Goal: Complete application form

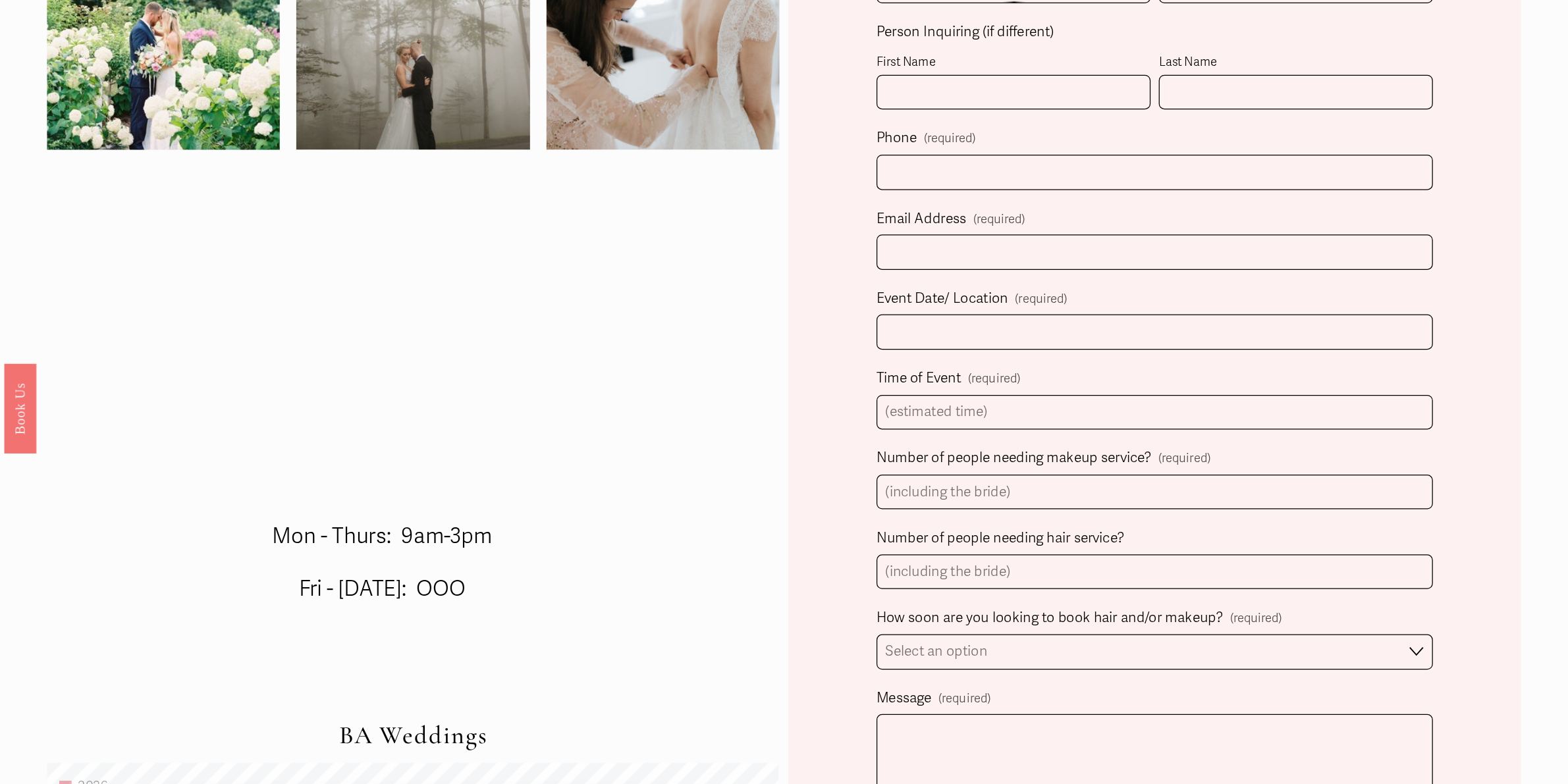
scroll to position [460, 0]
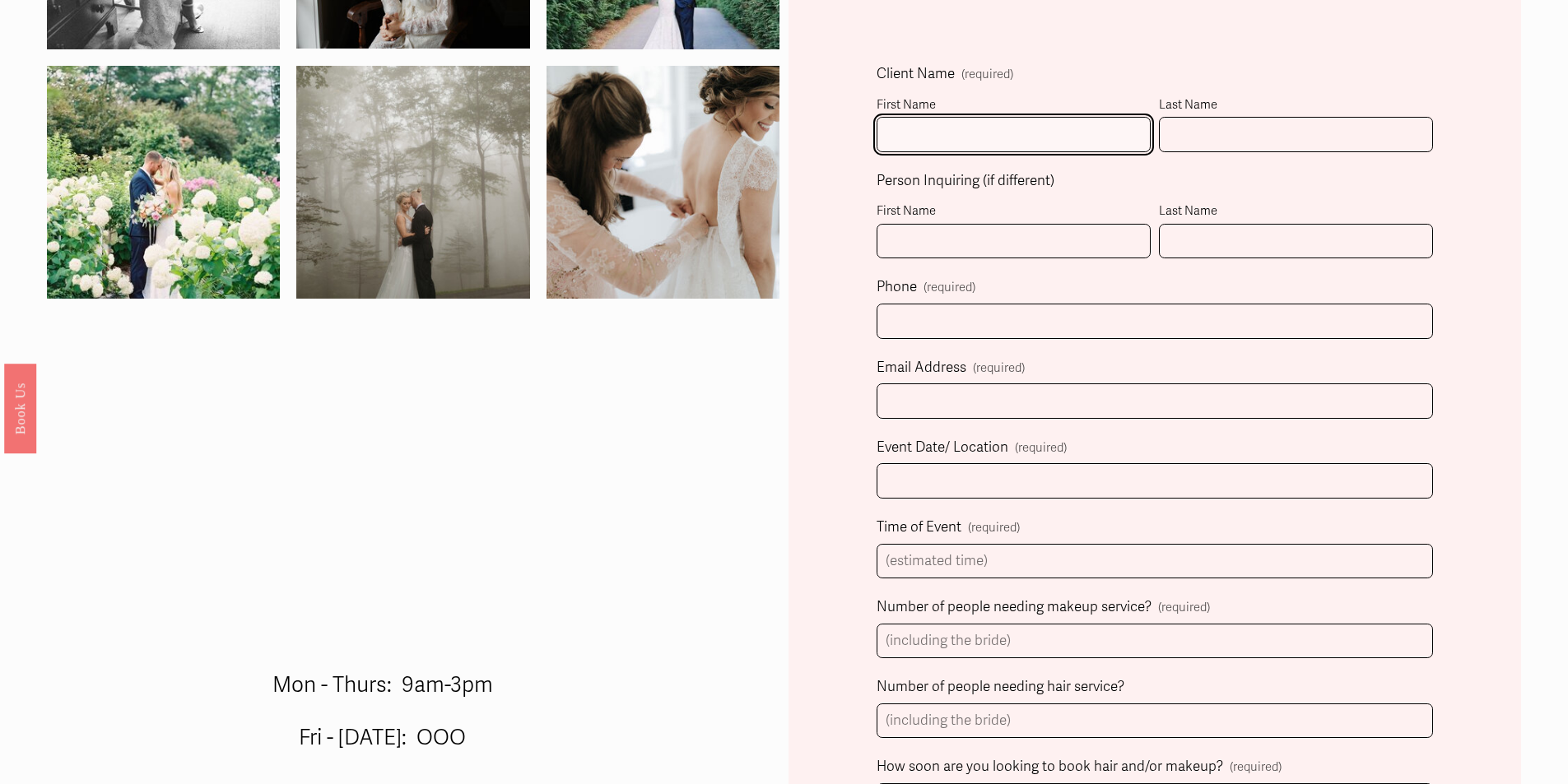
click at [915, 134] on input "First Name" at bounding box center [1013, 135] width 274 height 36
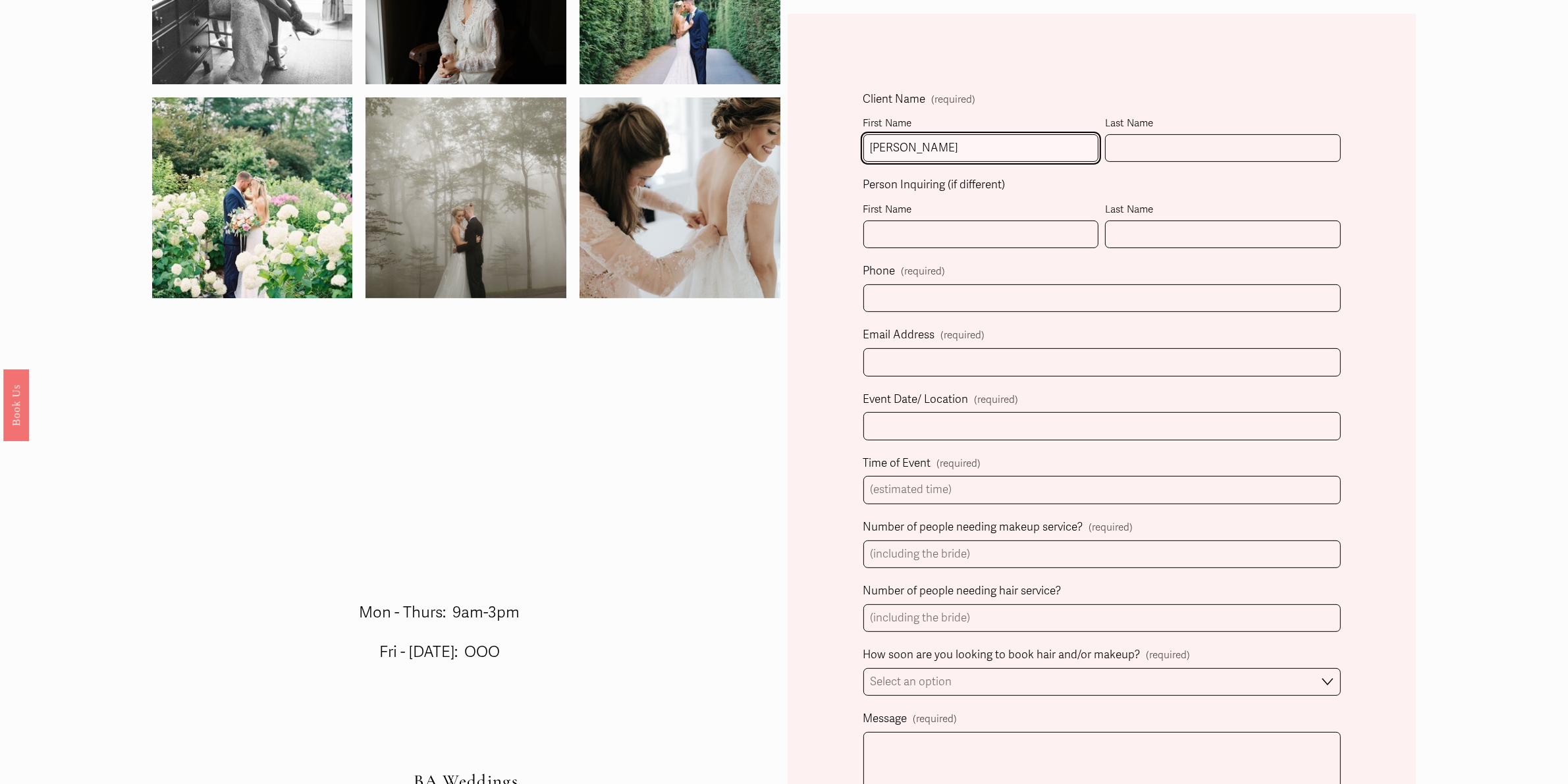
type input "[PERSON_NAME]"
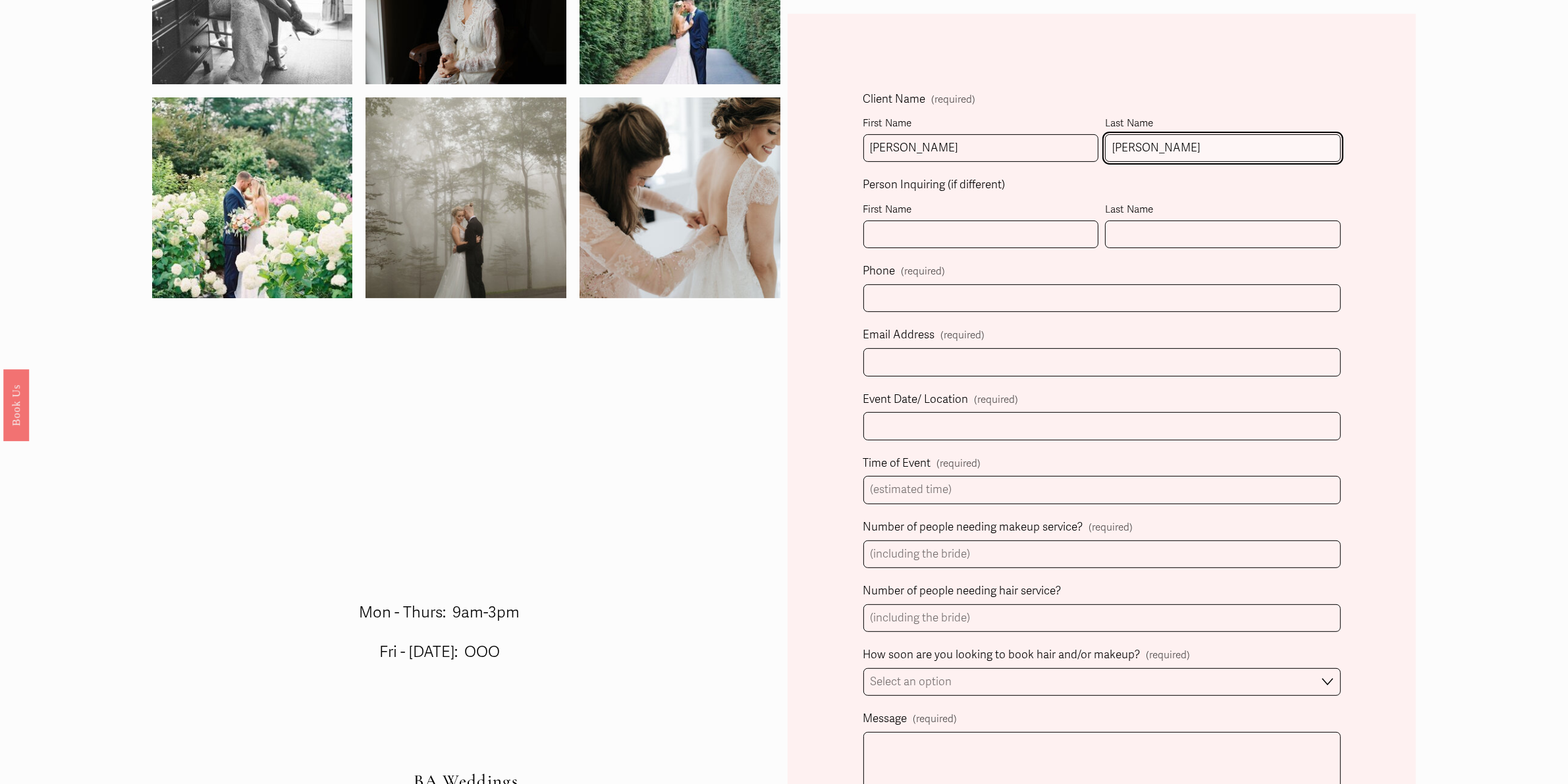
type input "[PERSON_NAME]"
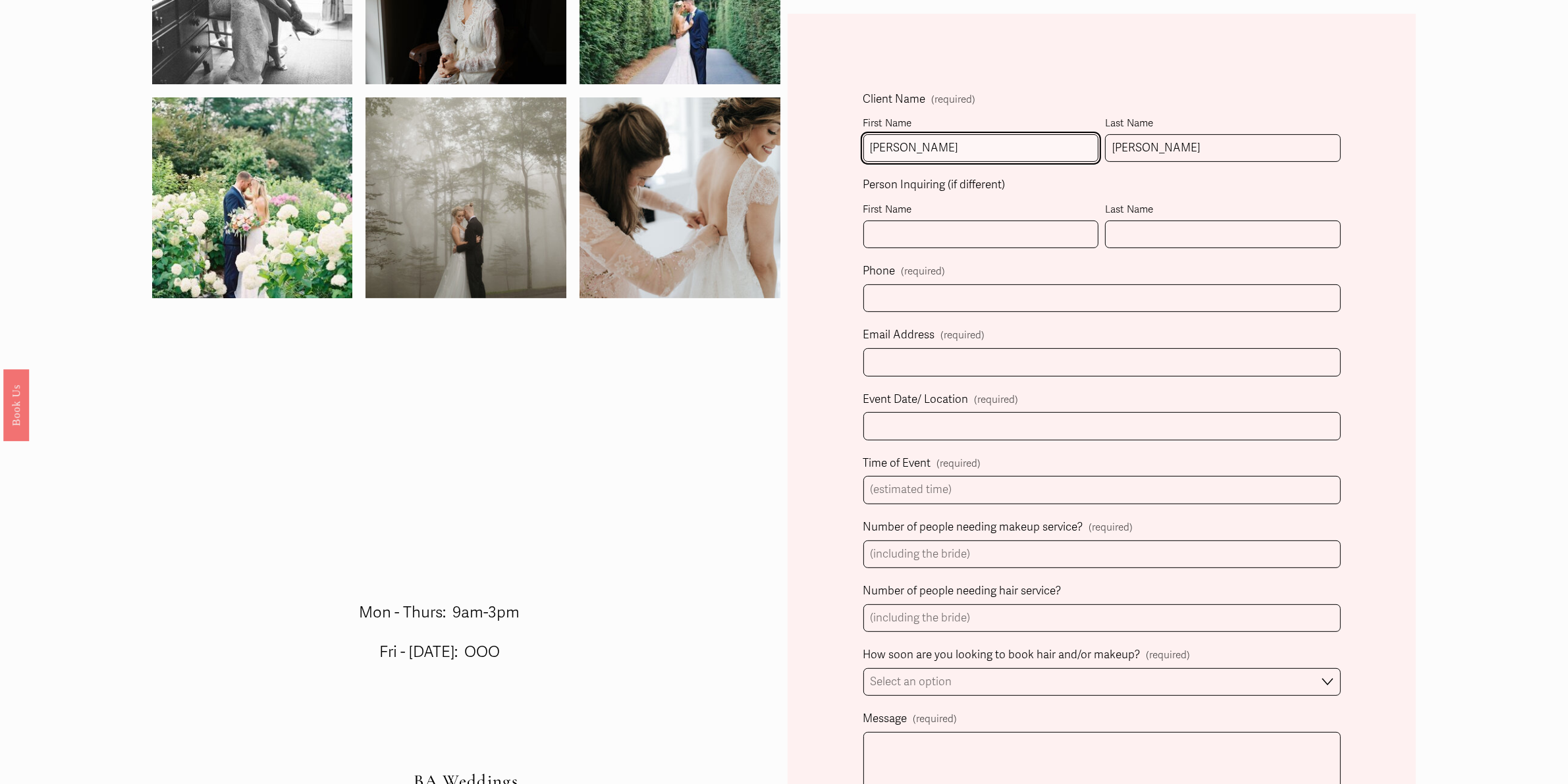
drag, startPoint x: 920, startPoint y: 144, endPoint x: 835, endPoint y: 151, distance: 85.3
click at [835, 151] on div "Client Name (required) First Name [PERSON_NAME] Last Name [PERSON_NAME] Person …" at bounding box center [1102, 722] width 628 height 1418
type input "[PERSON_NAME]"
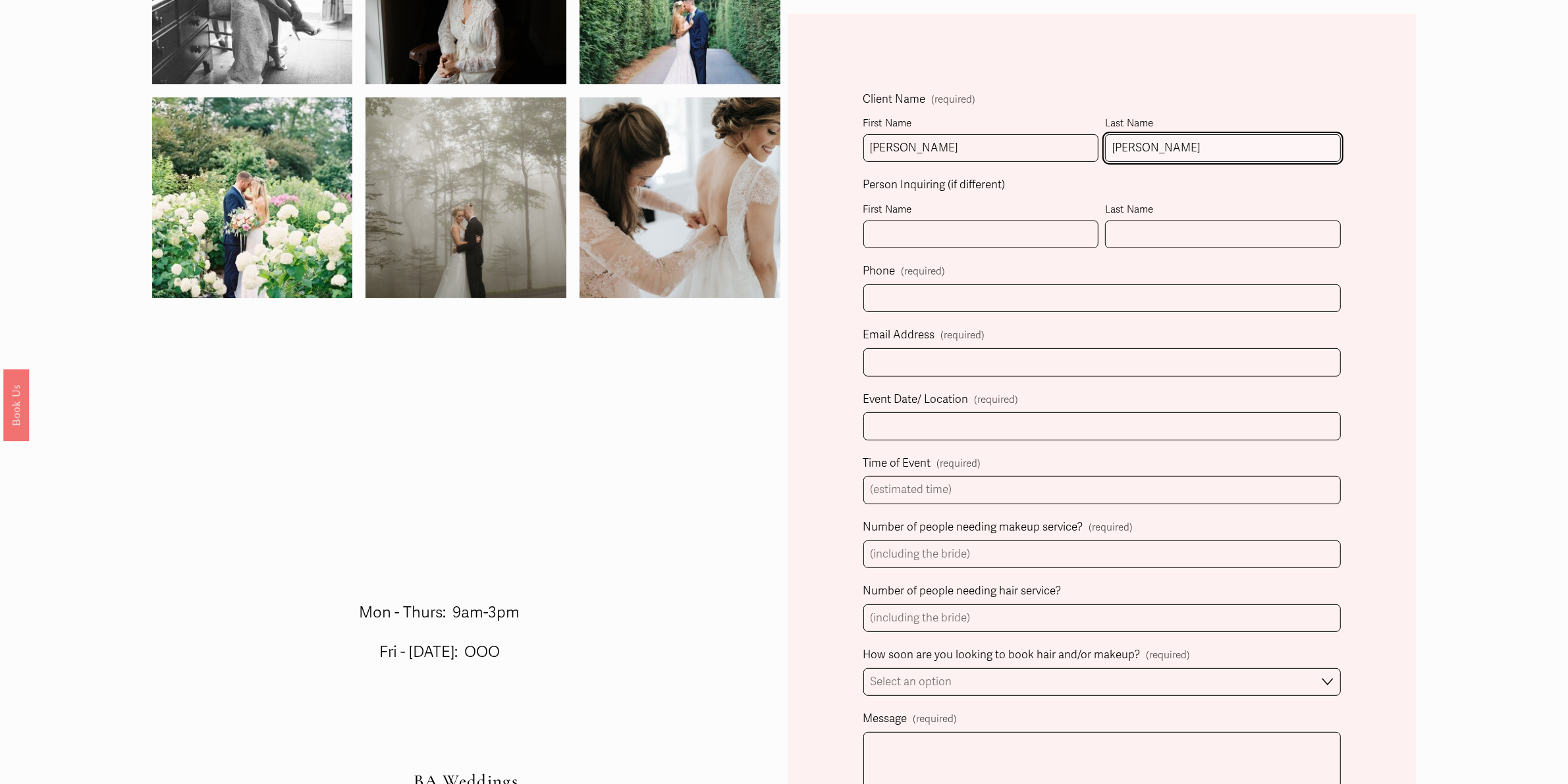
type input "[PERSON_NAME]"
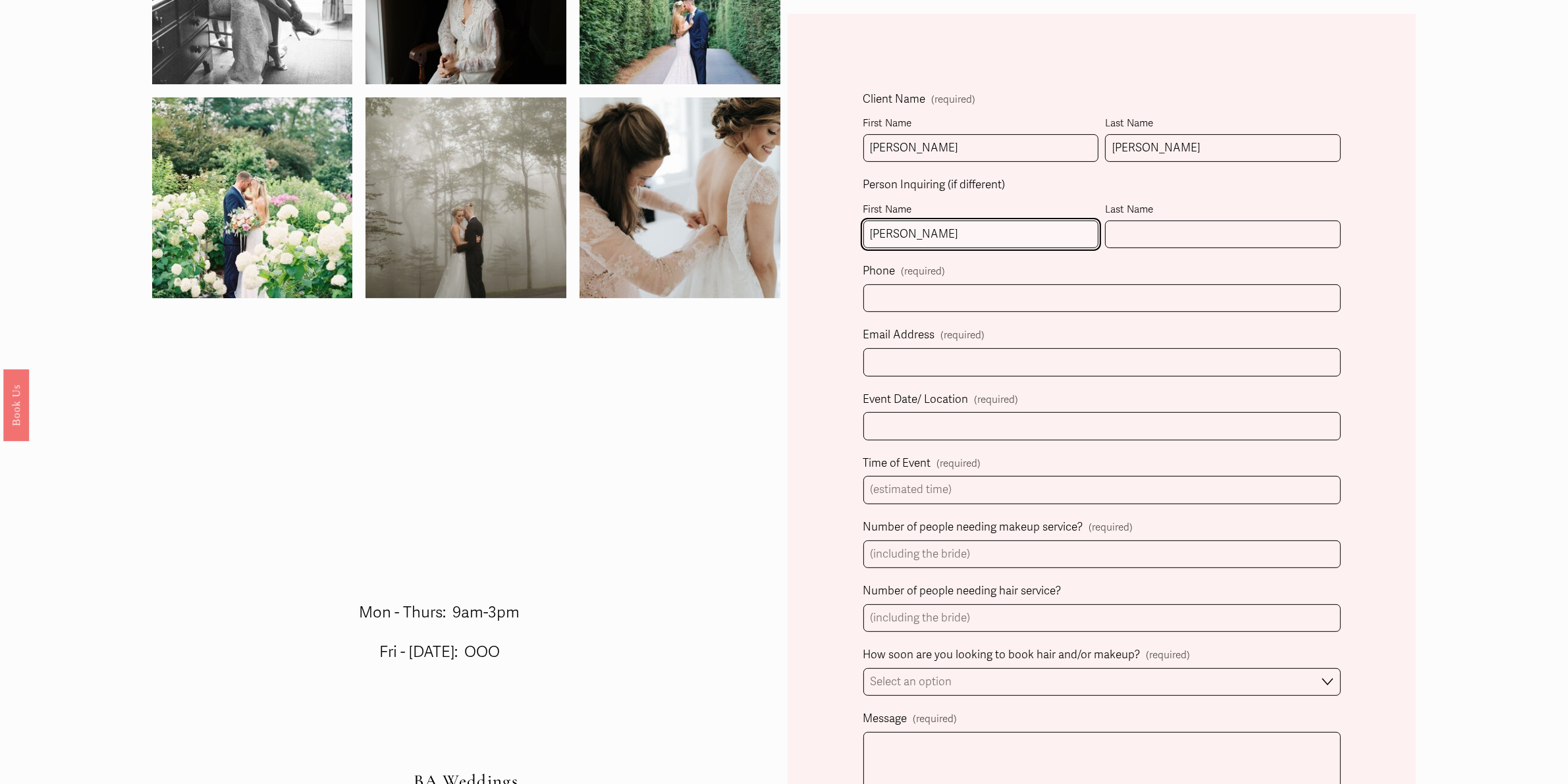
type input "[PERSON_NAME]"
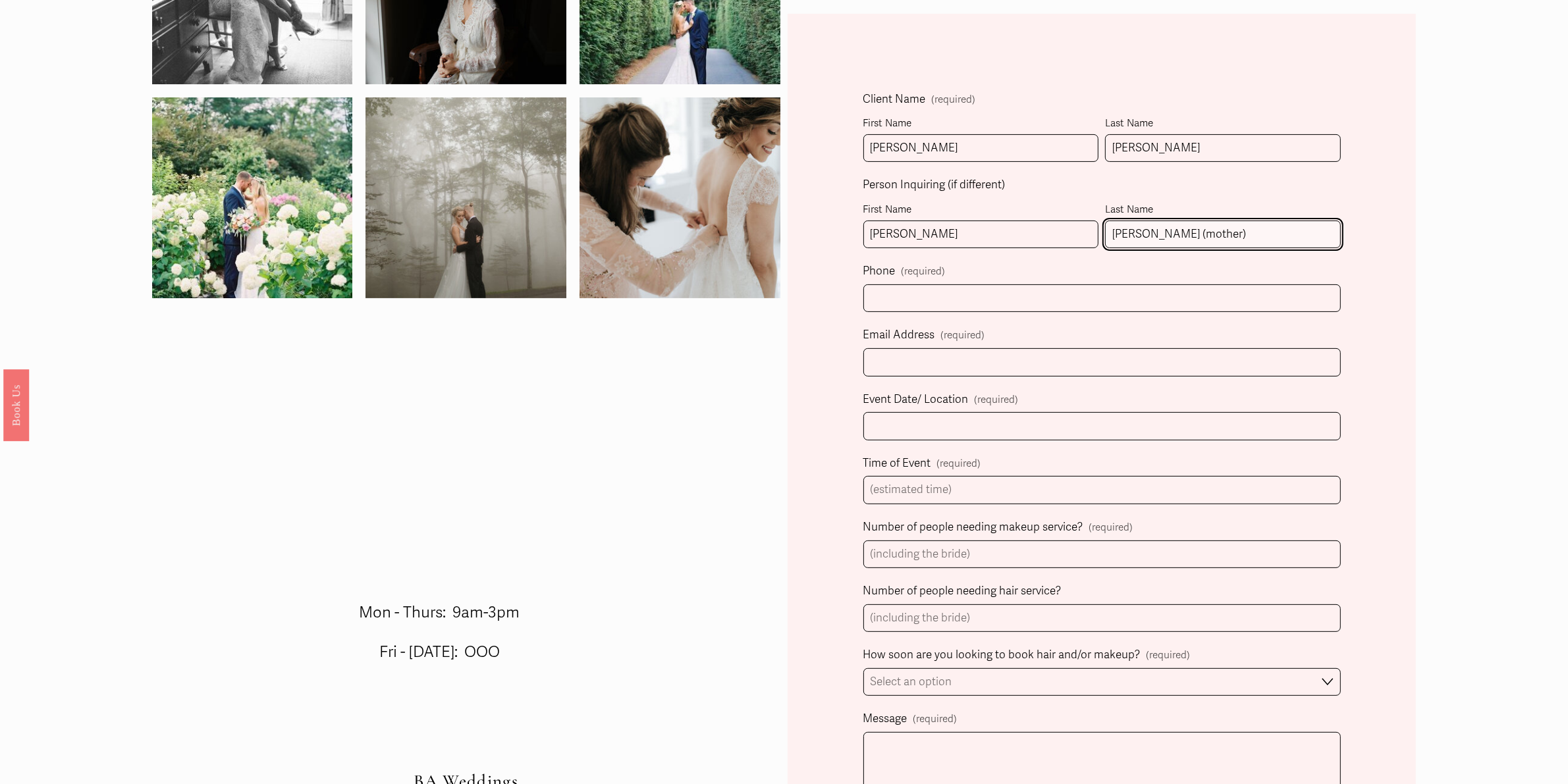
type input "[PERSON_NAME] (mother)"
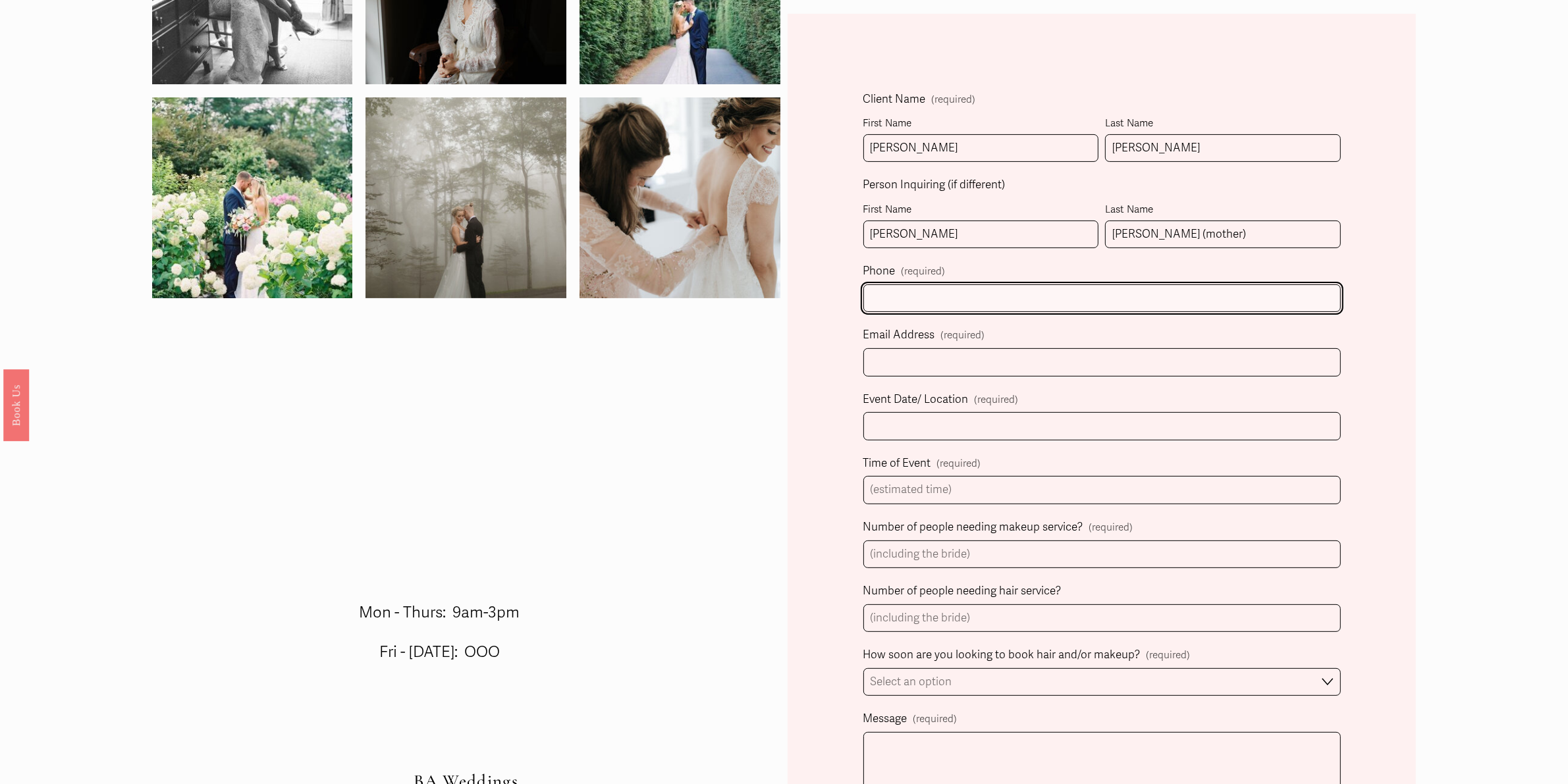
click at [933, 288] on input "text" at bounding box center [1103, 298] width 478 height 28
type input "[PHONE_NUMBER]"
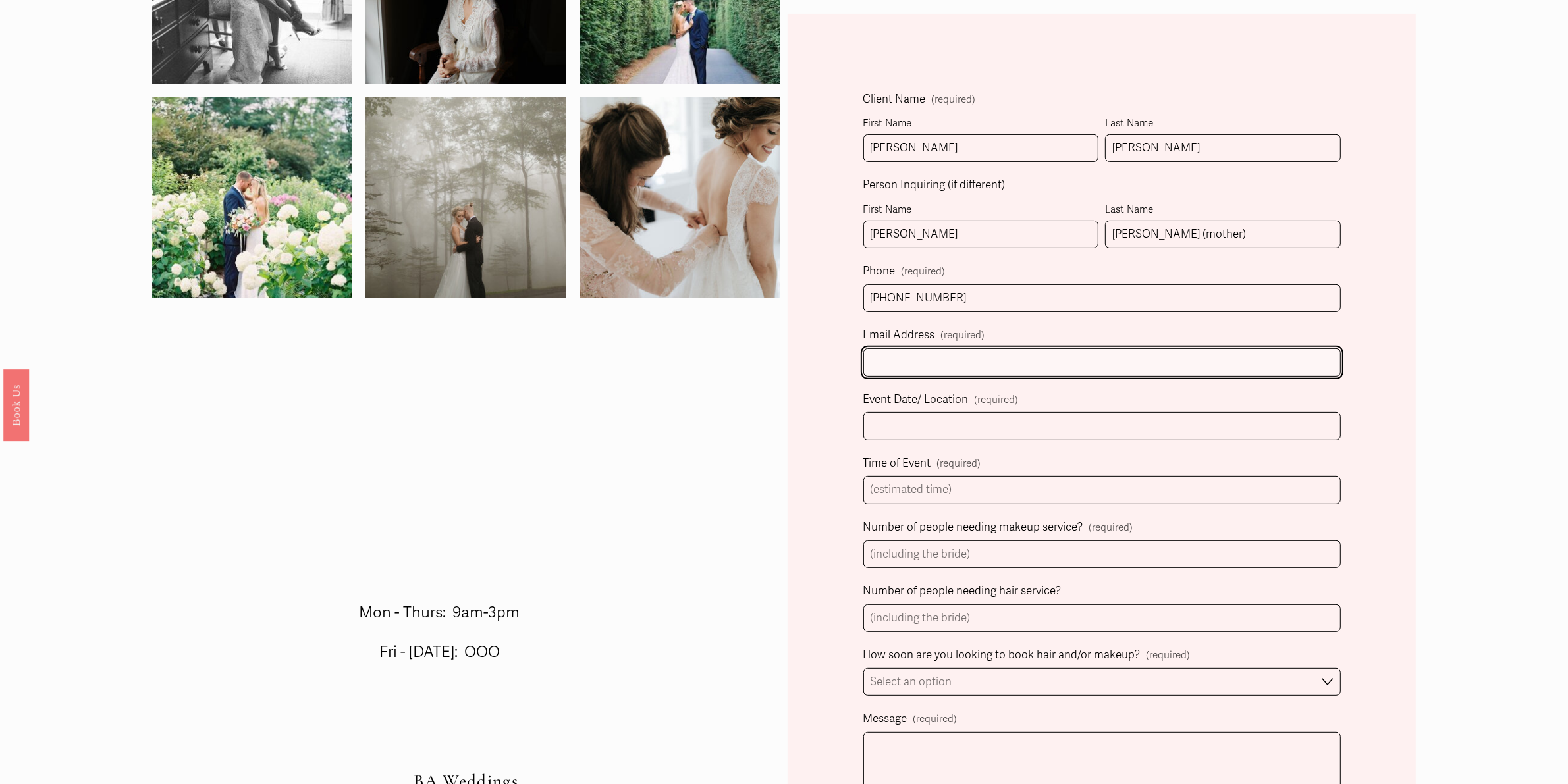
click at [893, 366] on input "Email Address (required)" at bounding box center [1103, 362] width 478 height 28
type input "[EMAIL_ADDRESS][DOMAIN_NAME]"
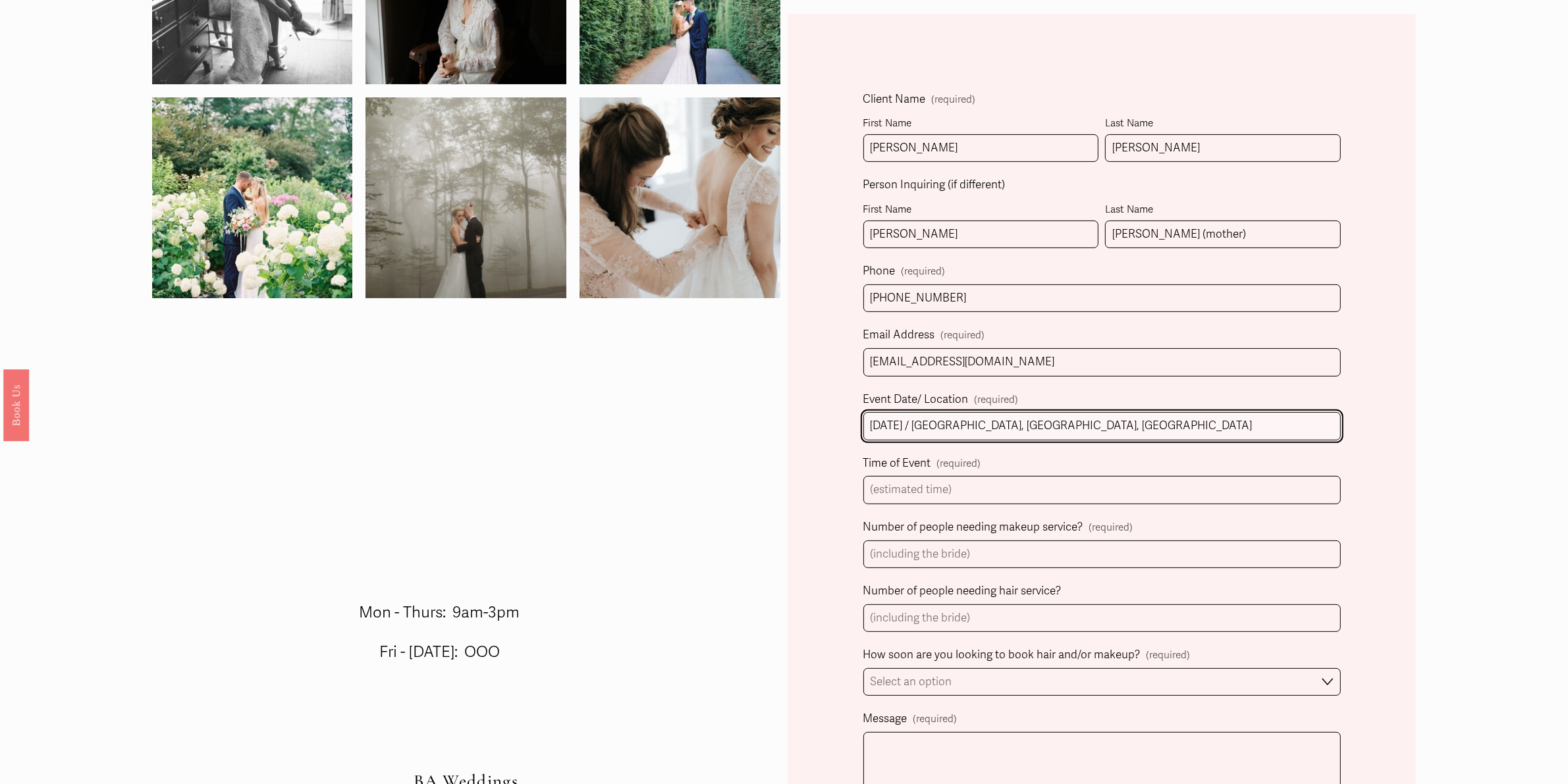
type input "[DATE] / [GEOGRAPHIC_DATA], [GEOGRAPHIC_DATA], [GEOGRAPHIC_DATA]"
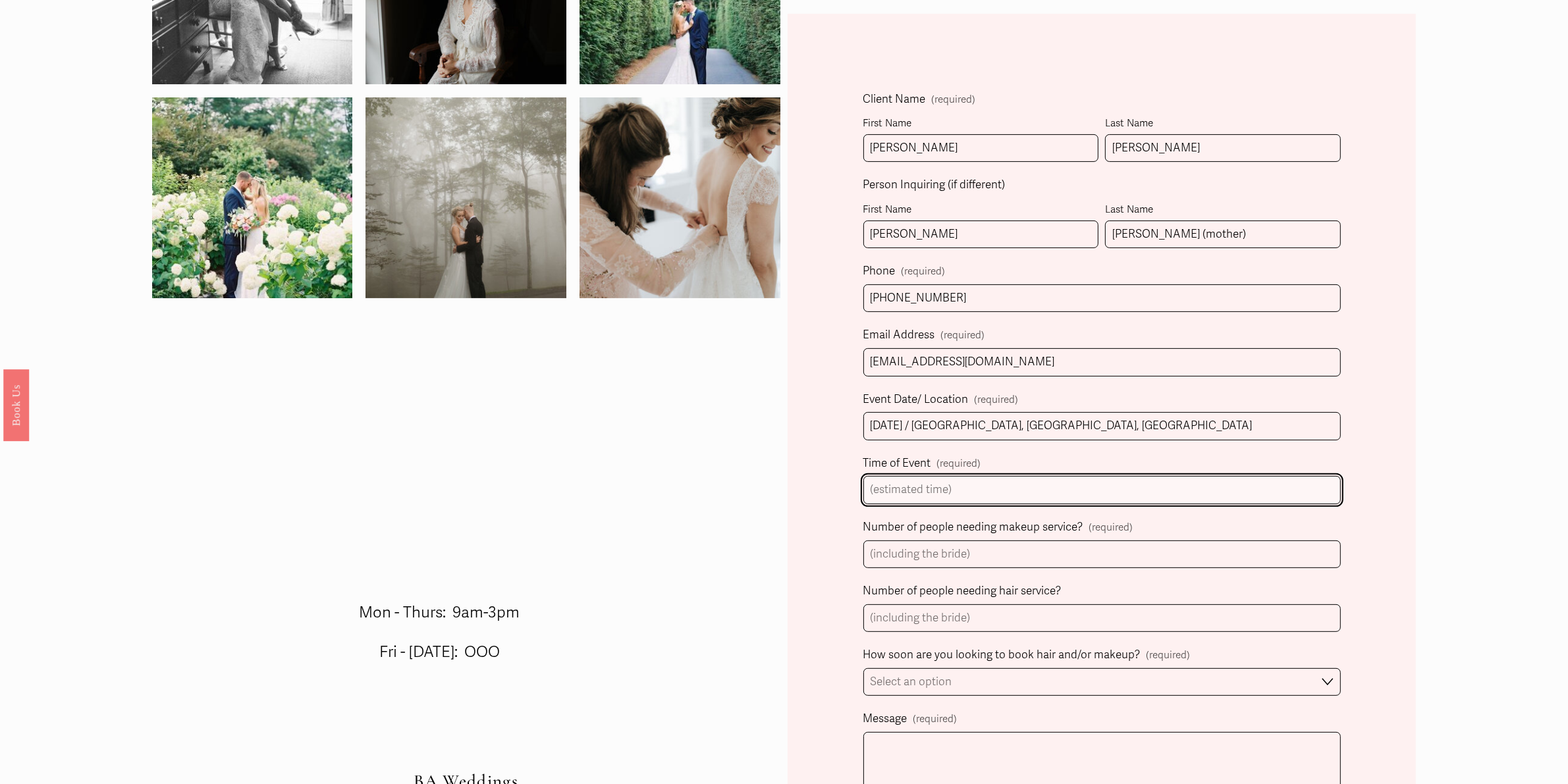
click at [916, 489] on input "Time of Event (required)" at bounding box center [1103, 490] width 478 height 28
type input "5:00p - 10:00p"
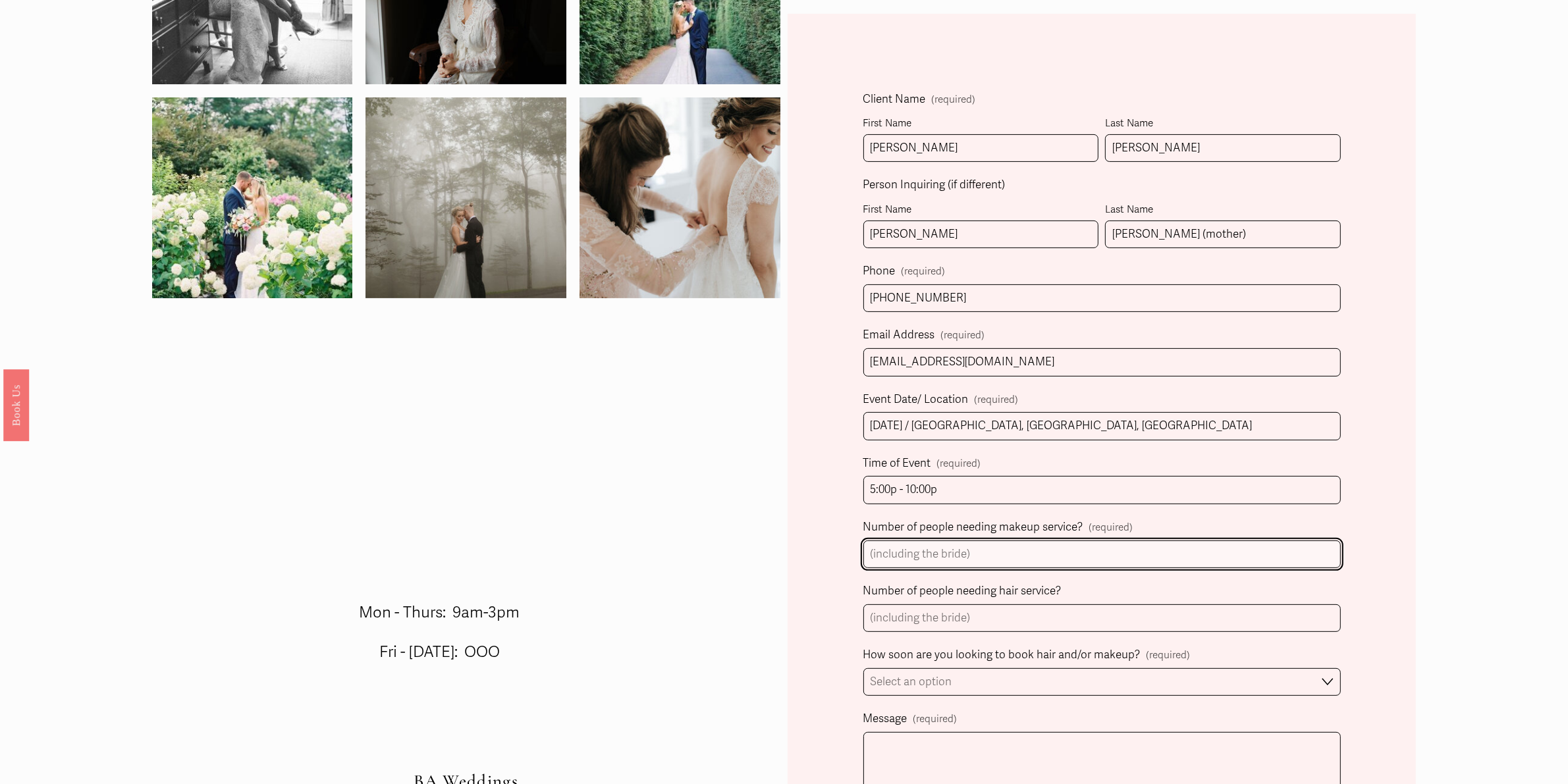
click at [942, 553] on input "Number of people needing makeup service? (required)" at bounding box center [1103, 555] width 478 height 28
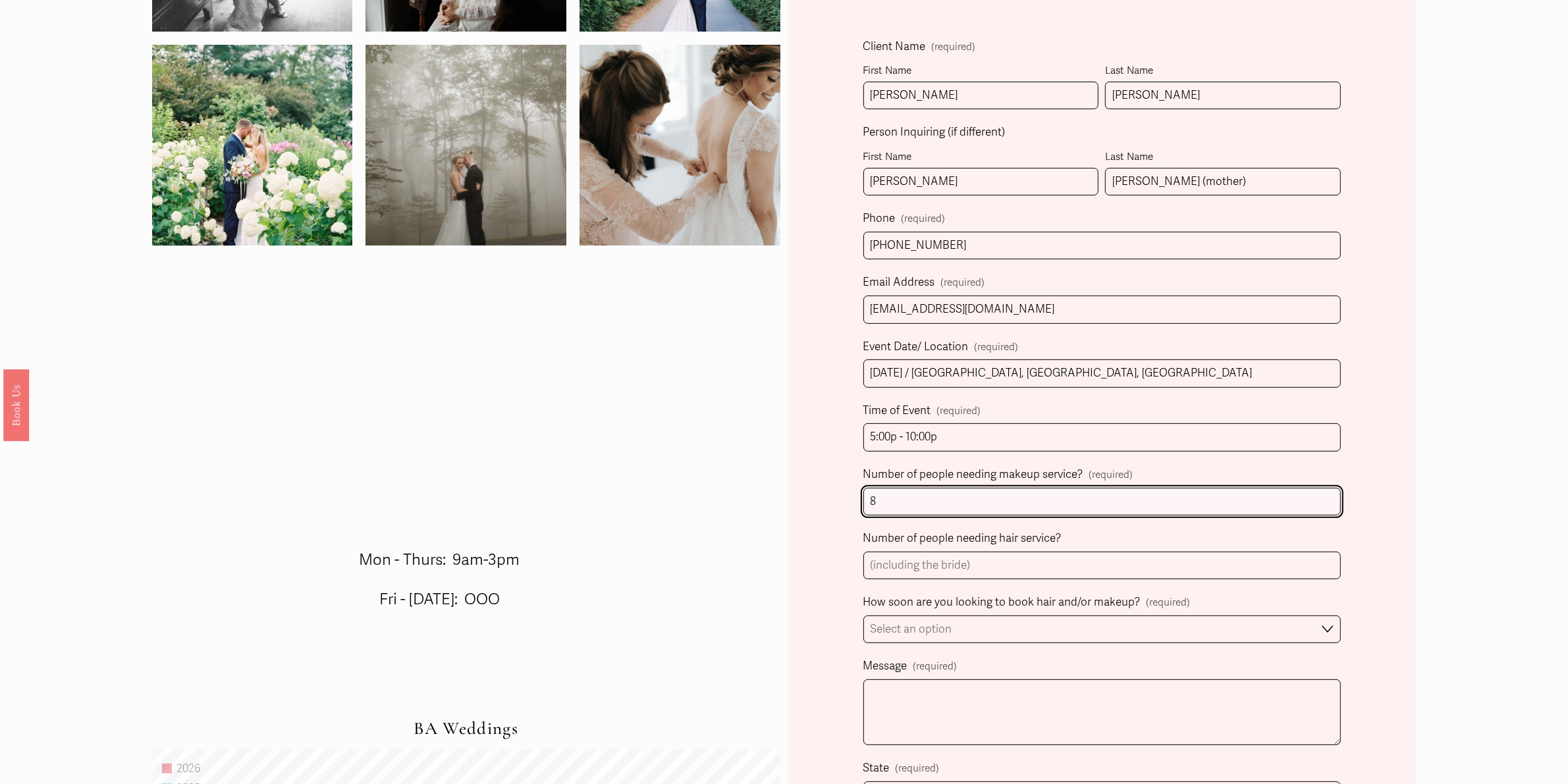
scroll to position [543, 0]
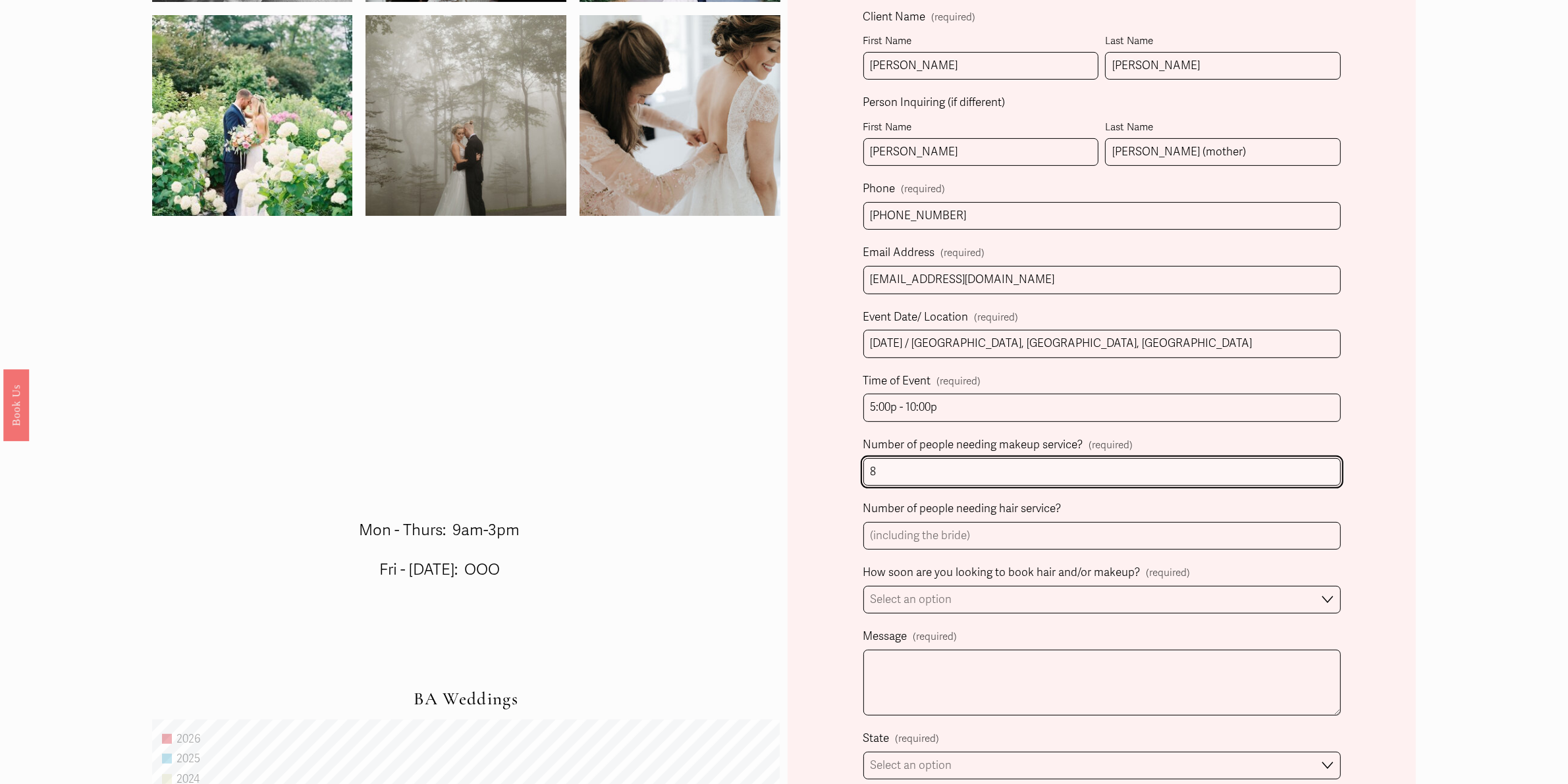
type input "8"
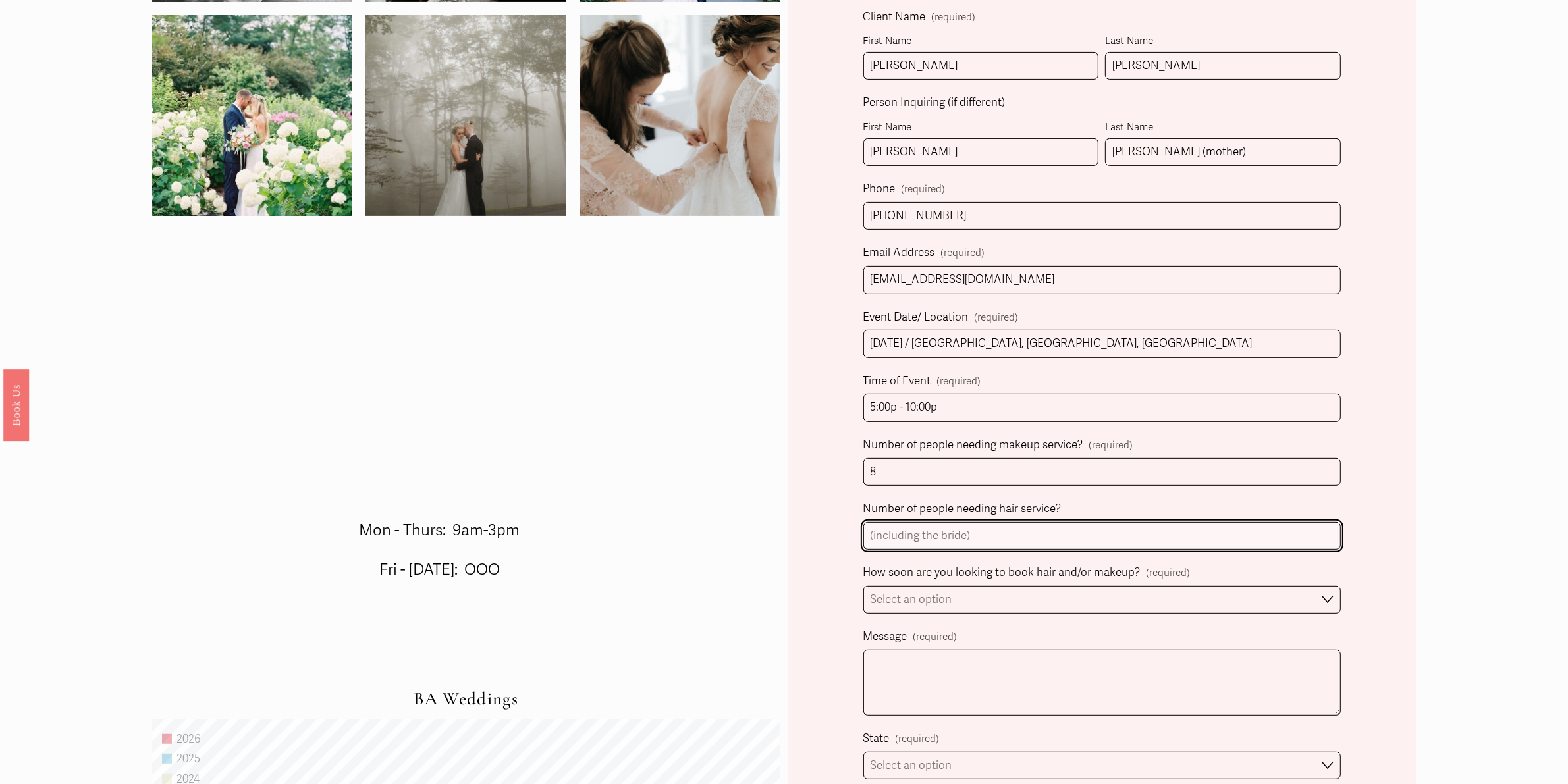
click at [894, 538] on input "Number of people needing hair service?" at bounding box center [1103, 536] width 478 height 28
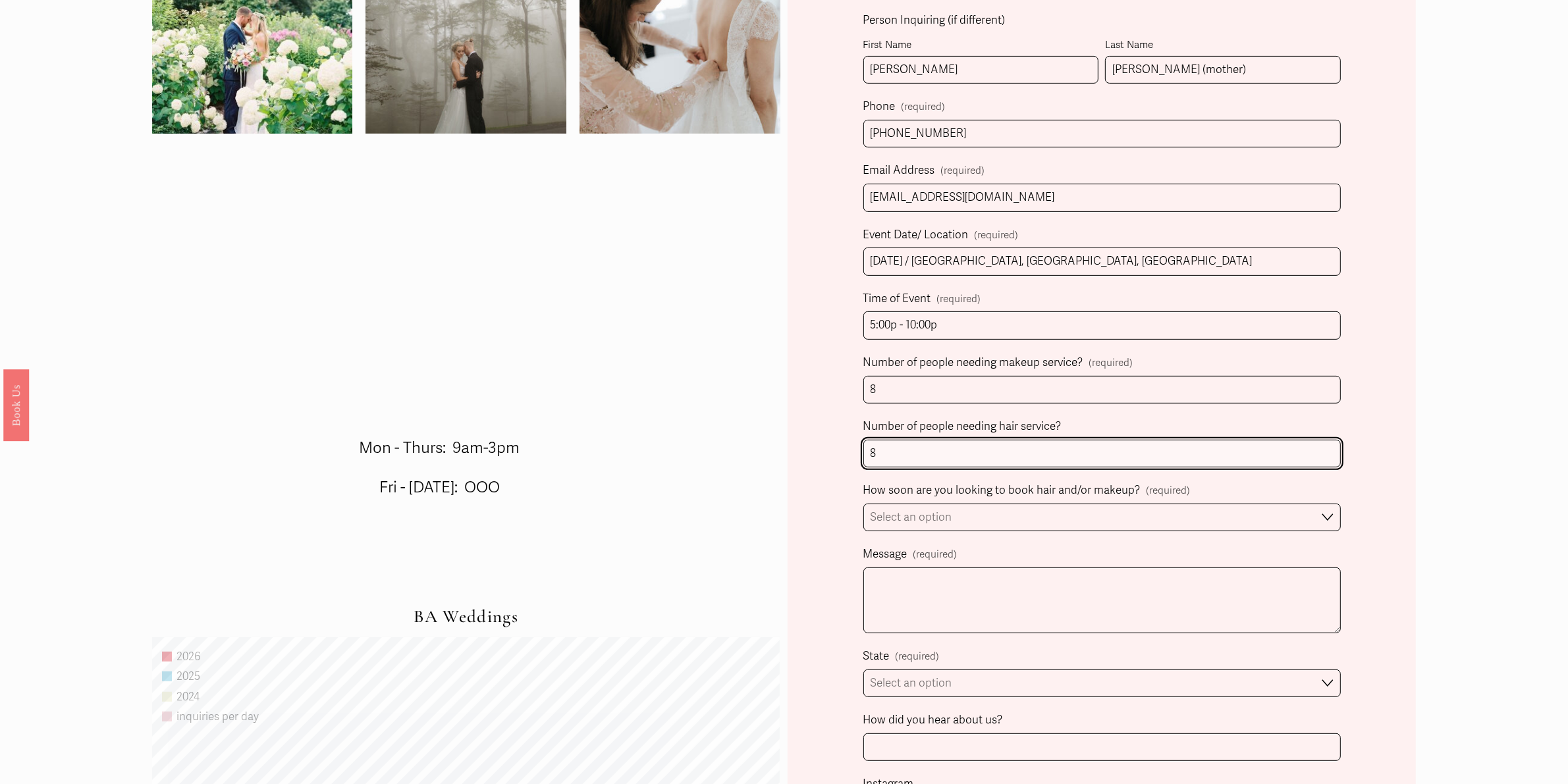
type input "8"
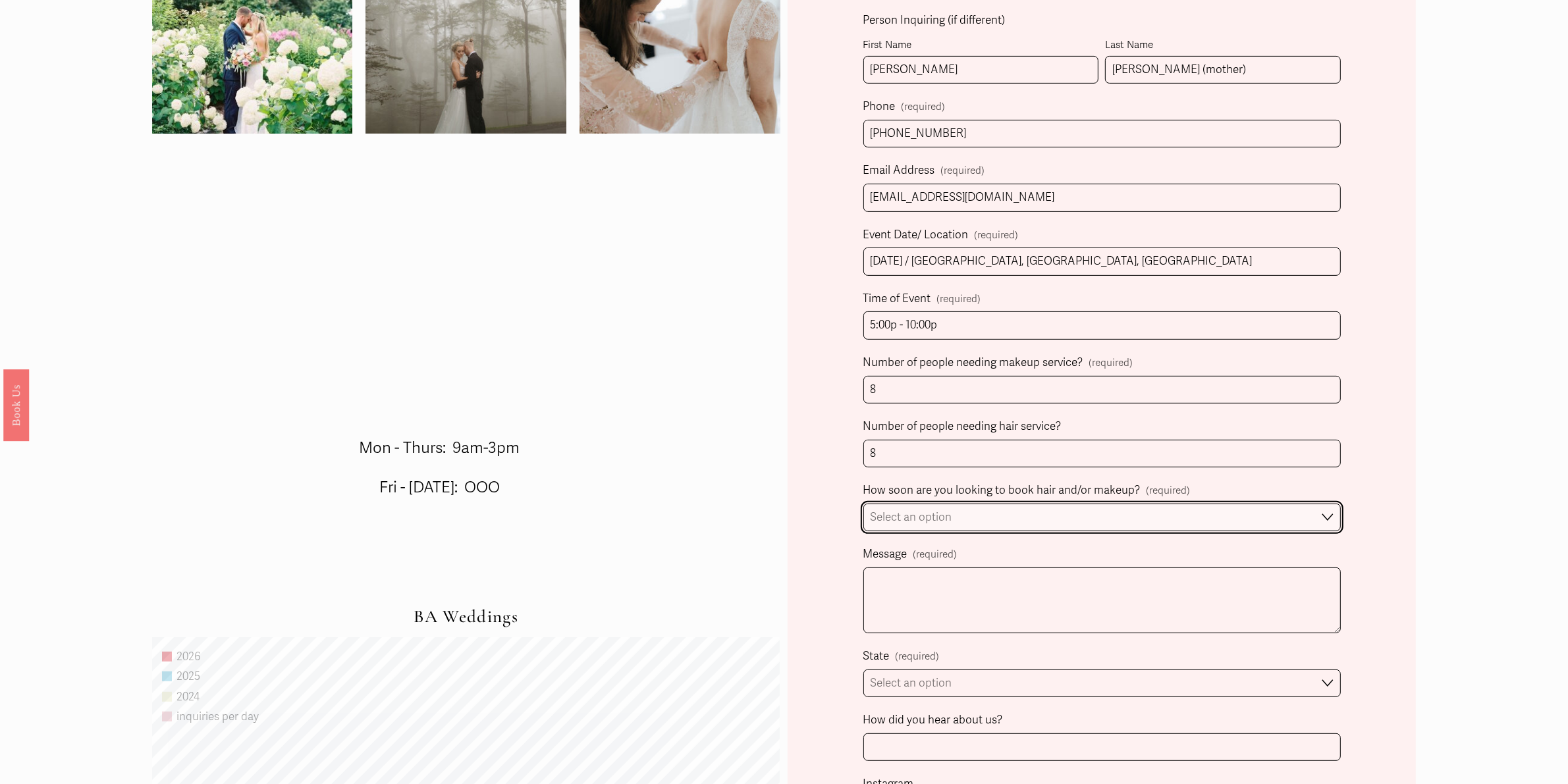
click at [1254, 515] on select "Select an option Immediately 1-2 weeks I'm looking for information & not ready …" at bounding box center [1103, 518] width 478 height 28
select select "1-2 weeks"
click at [864, 505] on select "Select an option Immediately 1-2 weeks I'm looking for information & not ready …" at bounding box center [1103, 518] width 478 height 28
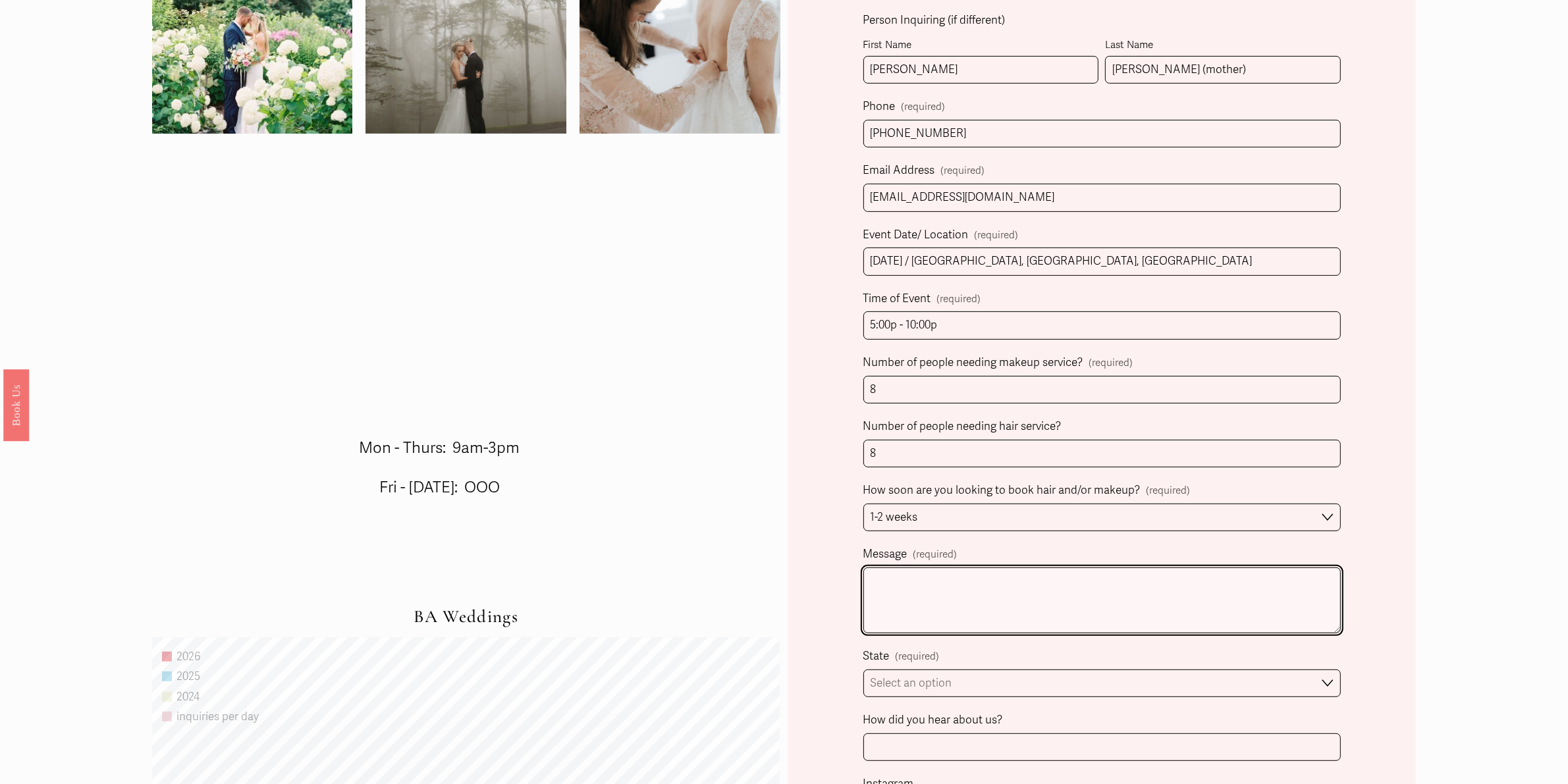
click at [883, 589] on textarea "Message (required)" at bounding box center [1103, 600] width 478 height 66
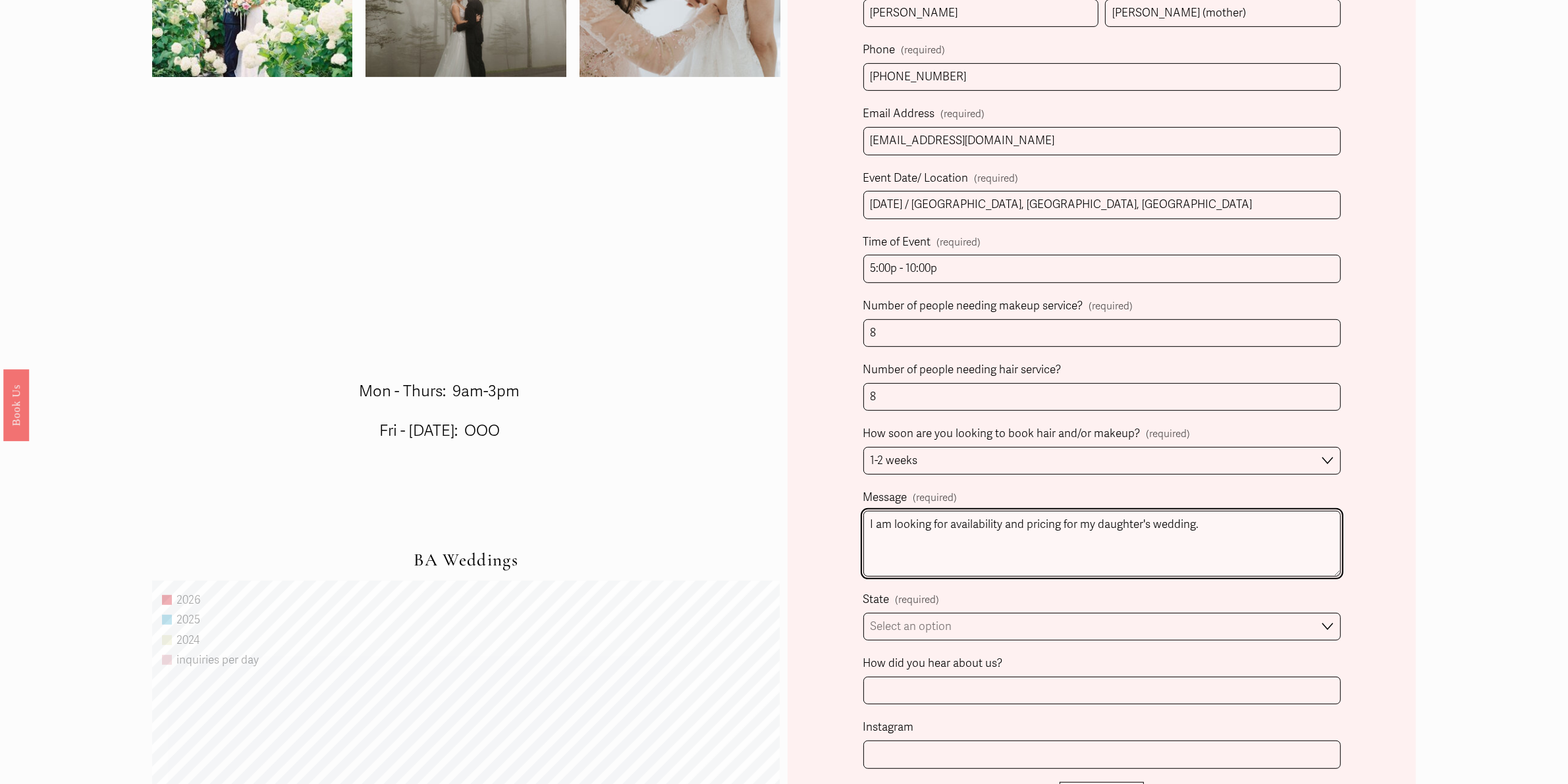
scroll to position [707, 0]
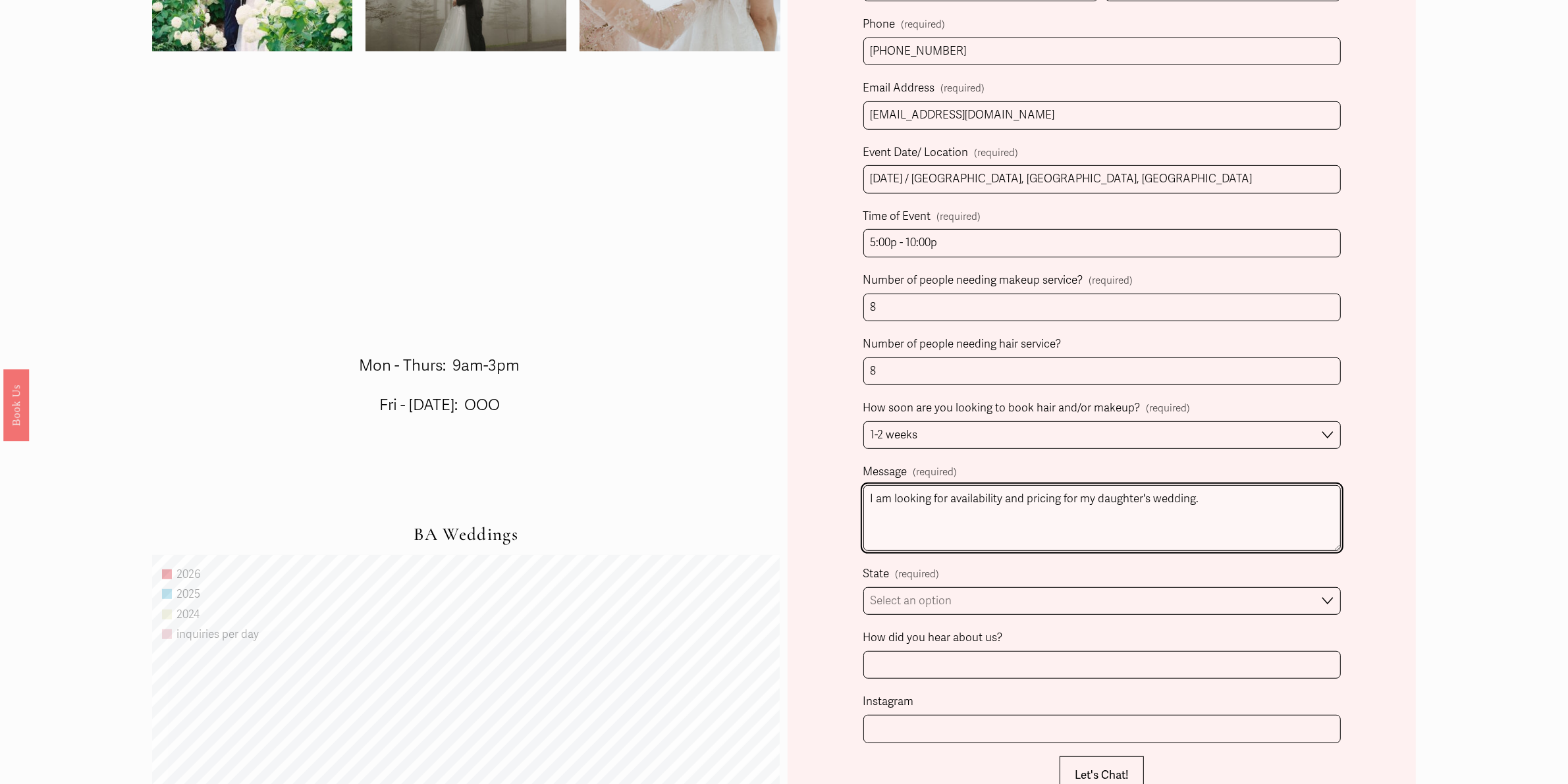
type textarea "I am looking for availability and pricing for my daughter's wedding."
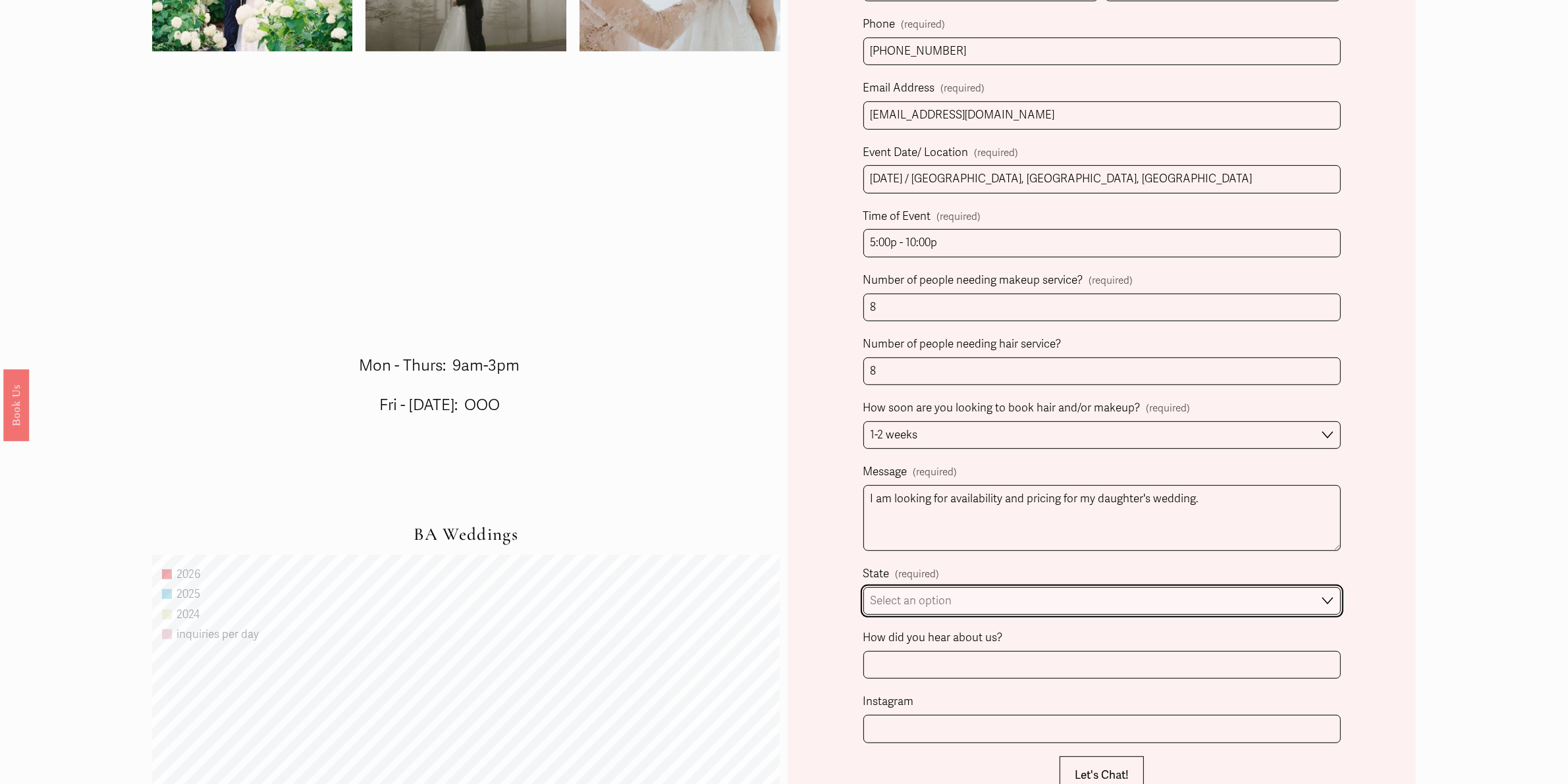
click at [1254, 599] on select "Select an option Please Select One [GEOGRAPHIC_DATA], [GEOGRAPHIC_DATA] [GEOGRA…" at bounding box center [1103, 602] width 478 height 28
select select "[GEOGRAPHIC_DATA], [GEOGRAPHIC_DATA]"
click at [864, 589] on select "Select an option Please Select One [GEOGRAPHIC_DATA], [GEOGRAPHIC_DATA] [GEOGRA…" at bounding box center [1103, 602] width 478 height 28
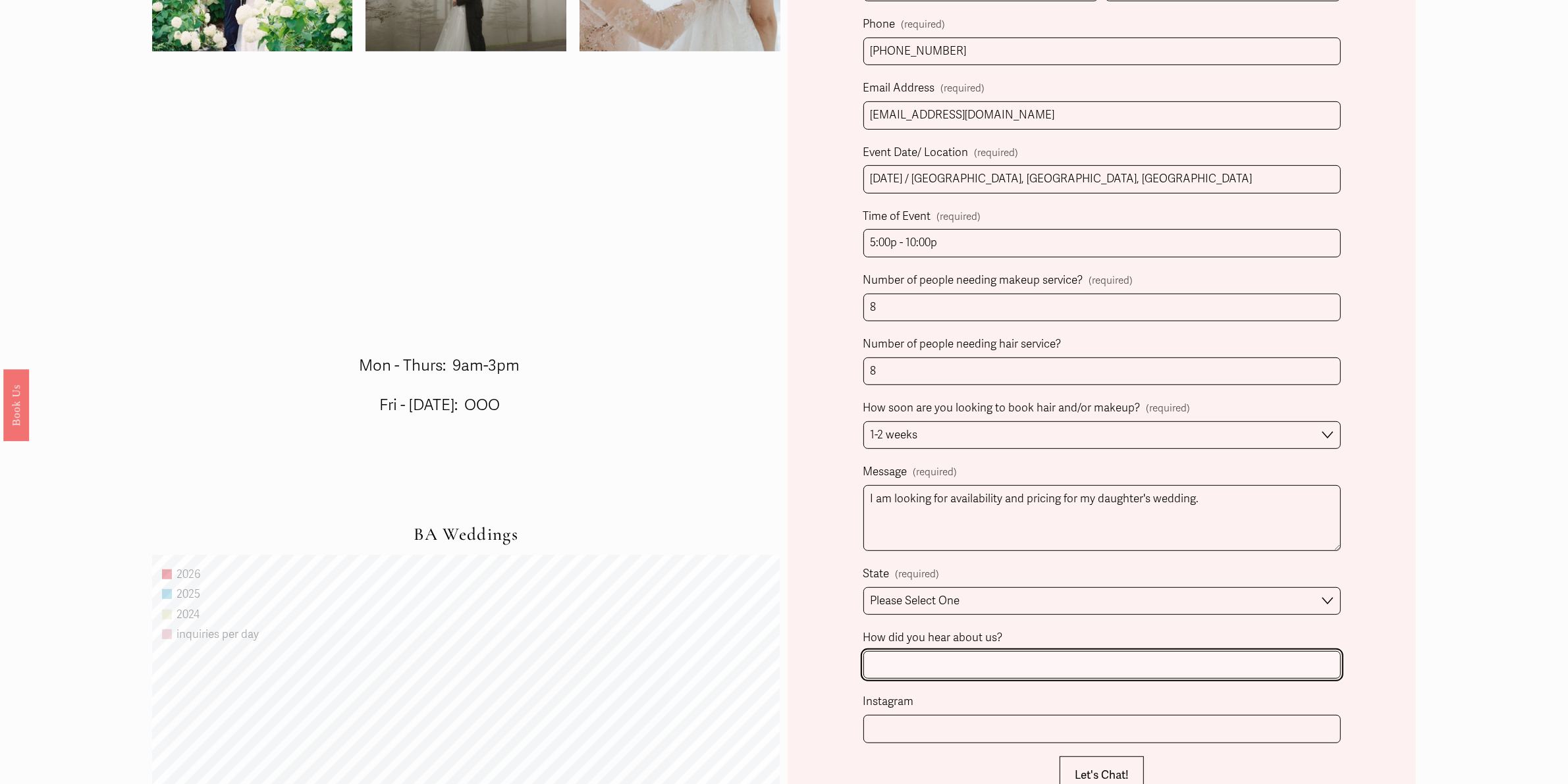
click at [897, 627] on input "How did you hear about us?" at bounding box center [1103, 665] width 478 height 28
click at [906, 627] on input "Weddine Wire" at bounding box center [1103, 665] width 478 height 28
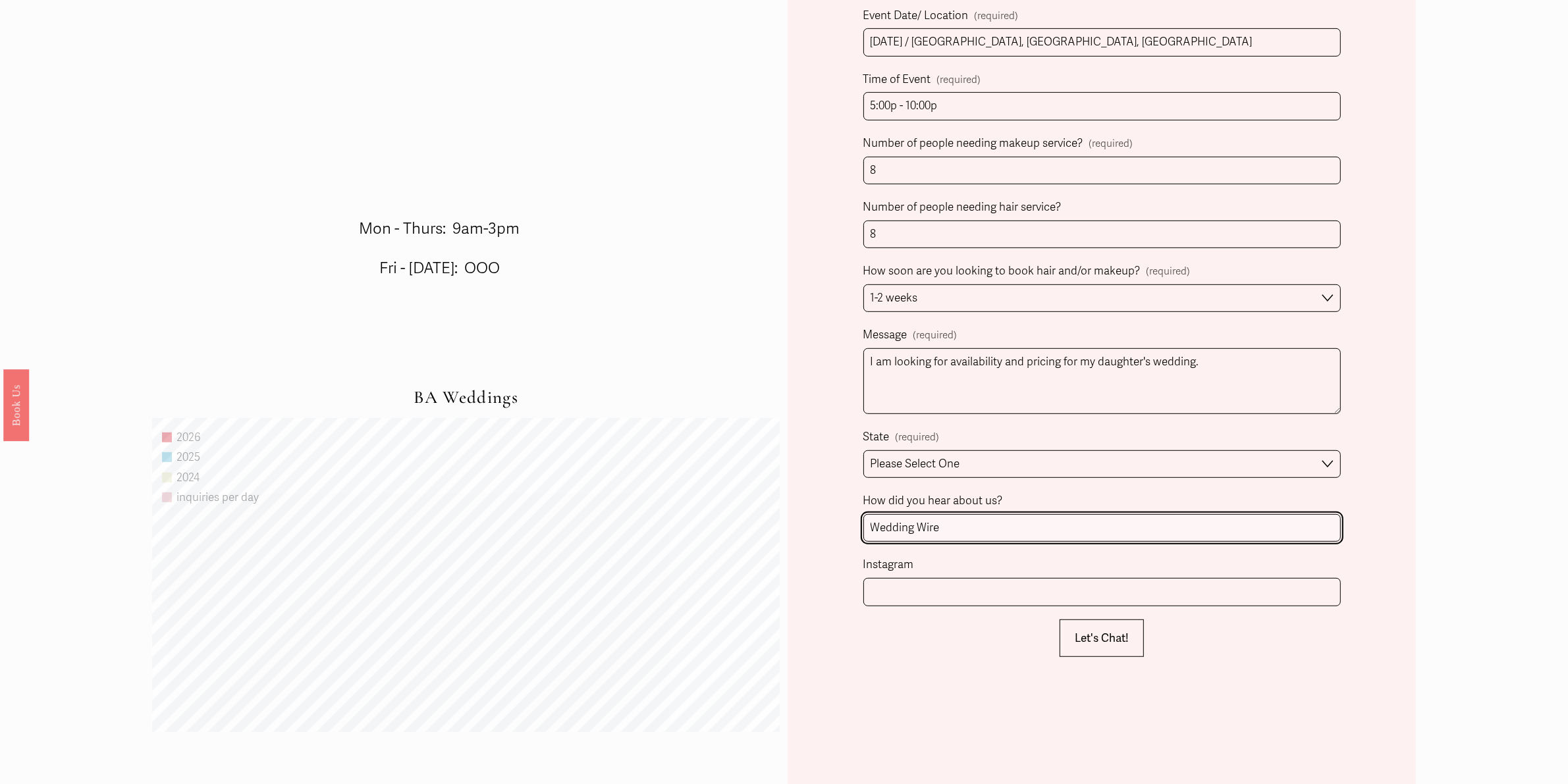
scroll to position [872, 0]
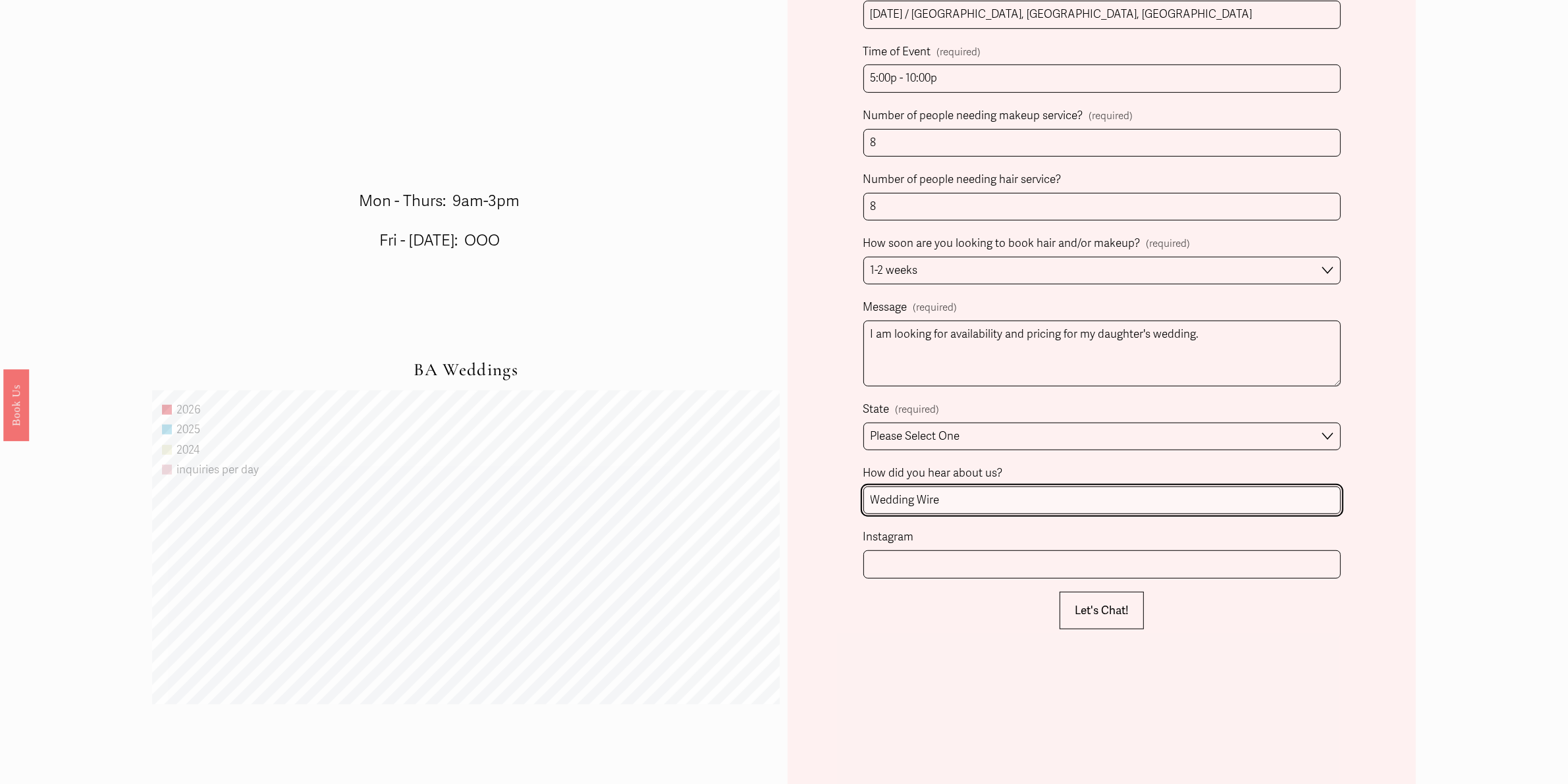
type input "Wedding Wire"
click at [1104, 607] on span "Let's Chat!" at bounding box center [1102, 610] width 54 height 14
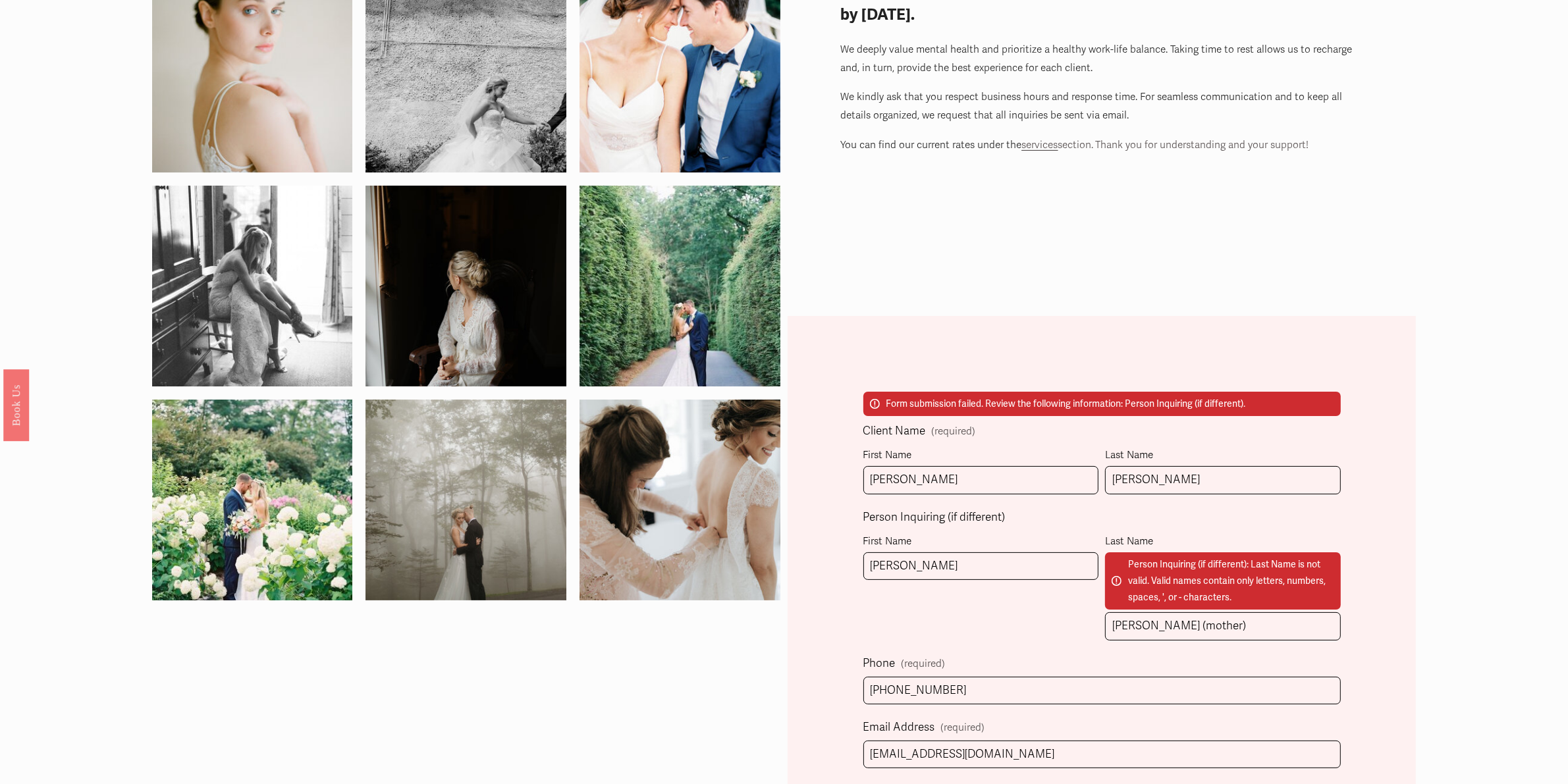
scroll to position [158, 0]
click at [1071, 603] on div "First Name [PERSON_NAME]" at bounding box center [982, 585] width 236 height 111
click at [1149, 623] on input "[PERSON_NAME] (mother)" at bounding box center [1223, 627] width 236 height 28
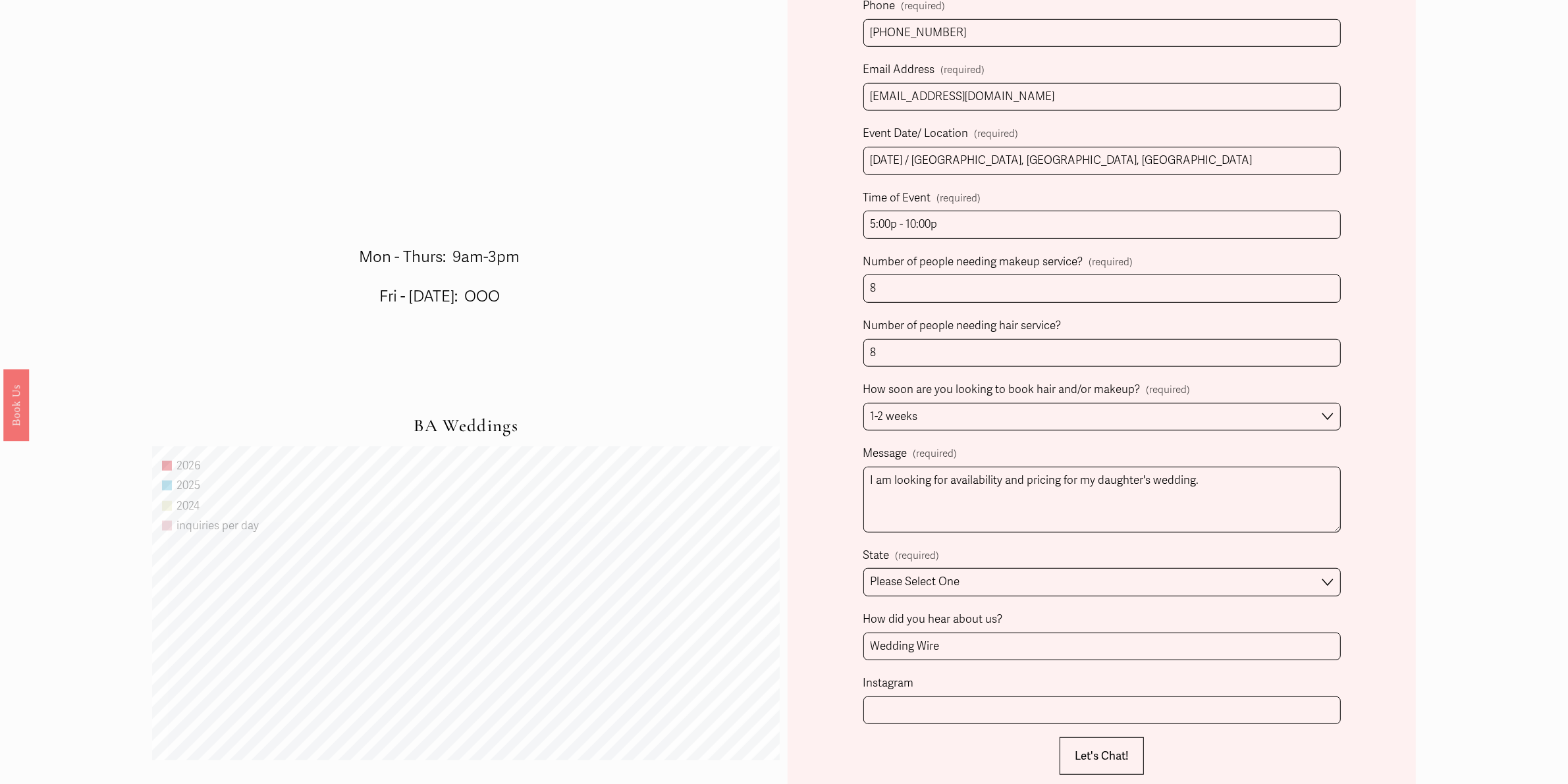
scroll to position [981, 0]
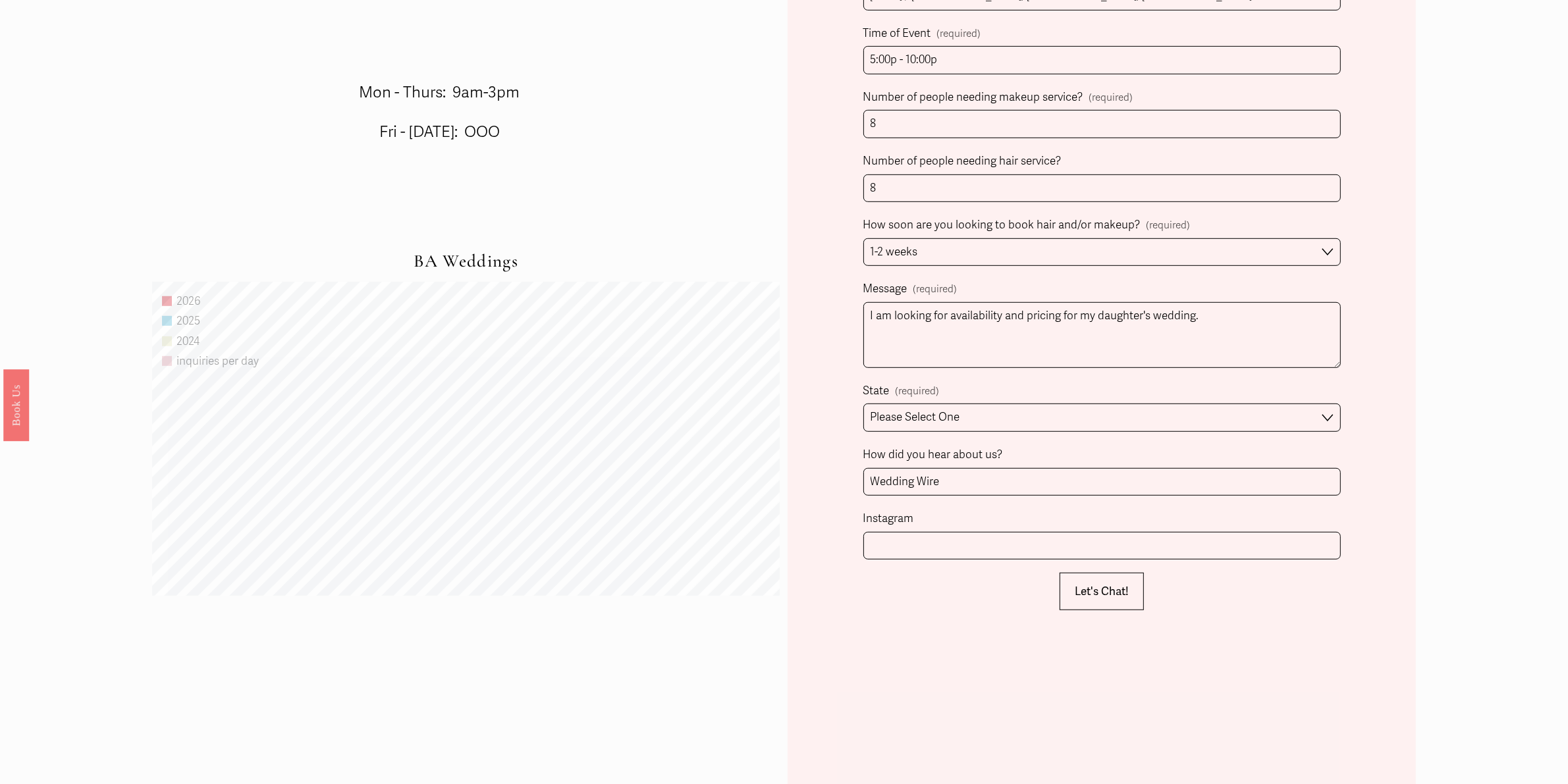
type input "[PERSON_NAME]"
click at [1091, 603] on button "Let's Chat! Let's Chat!" at bounding box center [1102, 591] width 84 height 37
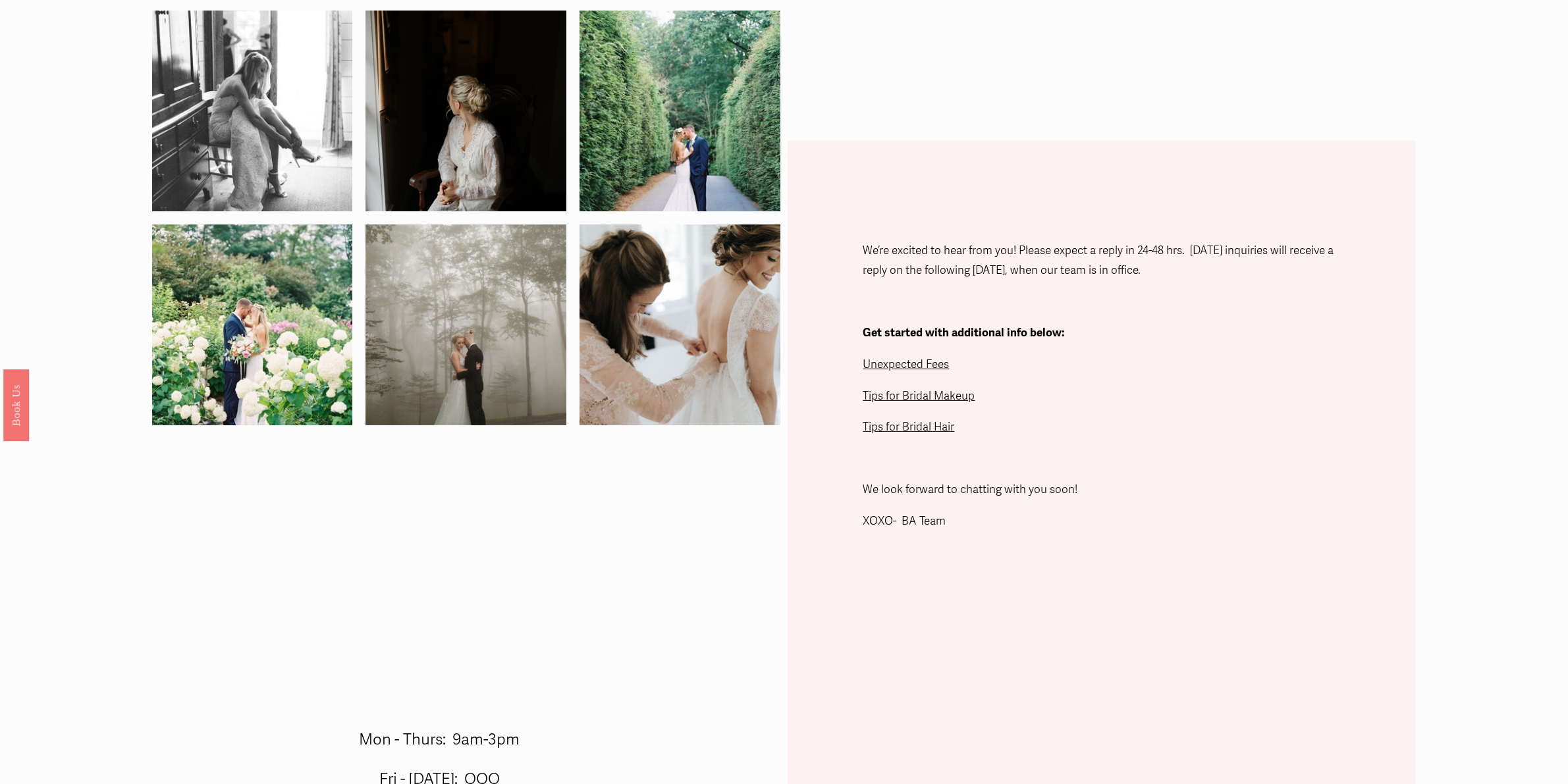
scroll to position [333, 0]
